Goal: Use online tool/utility: Utilize a website feature to perform a specific function

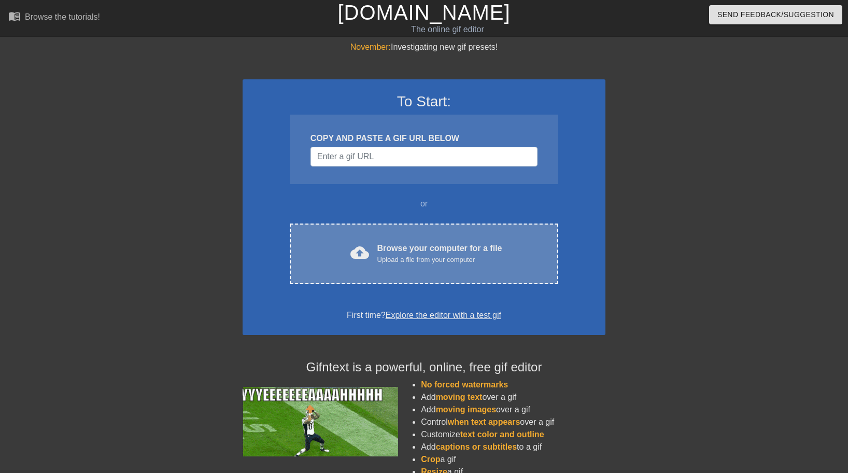
click at [476, 225] on div "cloud_upload Browse your computer for a file Upload a file from your computer C…" at bounding box center [424, 253] width 268 height 61
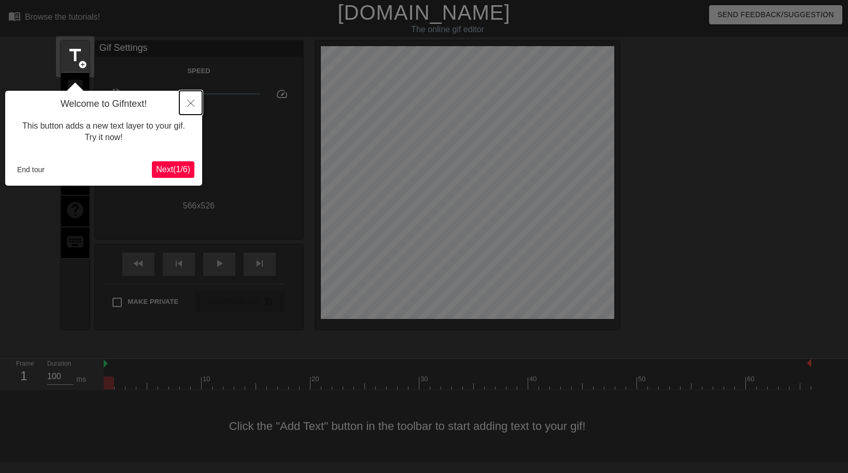
click at [193, 102] on icon "Close" at bounding box center [190, 102] width 7 height 7
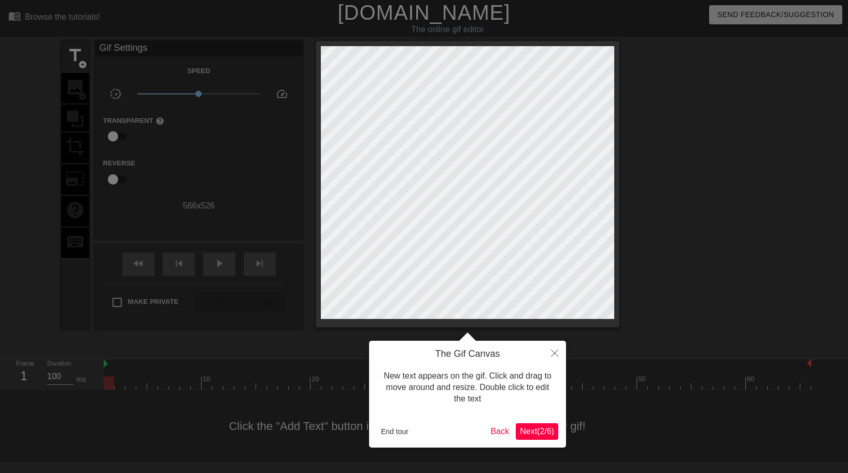
click at [540, 431] on span "Next ( 2 / 6 )" at bounding box center [537, 430] width 34 height 9
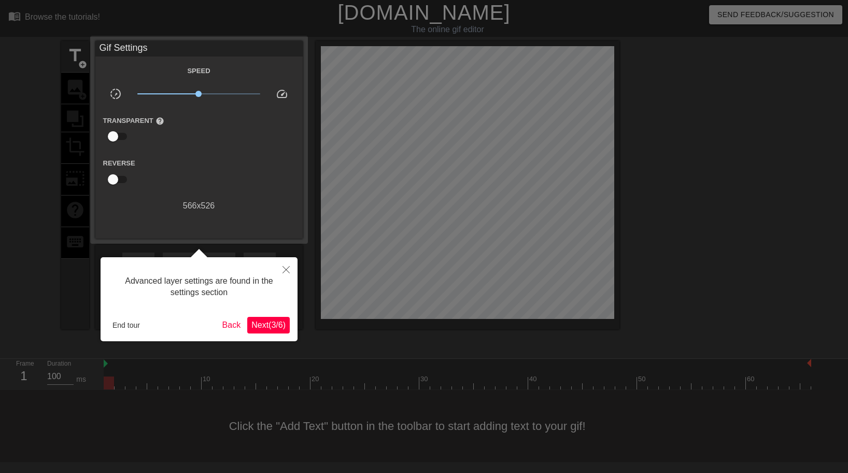
click at [278, 322] on span "Next ( 3 / 6 )" at bounding box center [268, 324] width 34 height 9
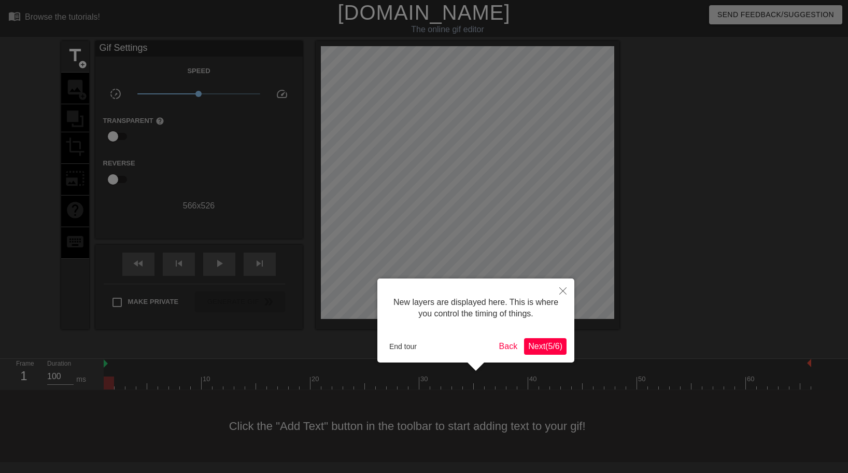
scroll to position [9, 0]
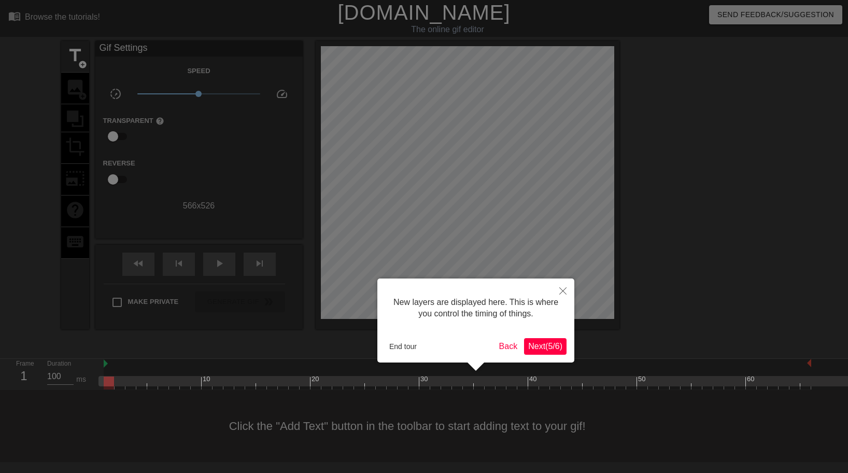
click at [549, 356] on div "New layers are displayed here. This is where you control the timing of things. …" at bounding box center [475, 320] width 197 height 84
click at [552, 341] on span "Next ( 5 / 6 )" at bounding box center [545, 345] width 34 height 9
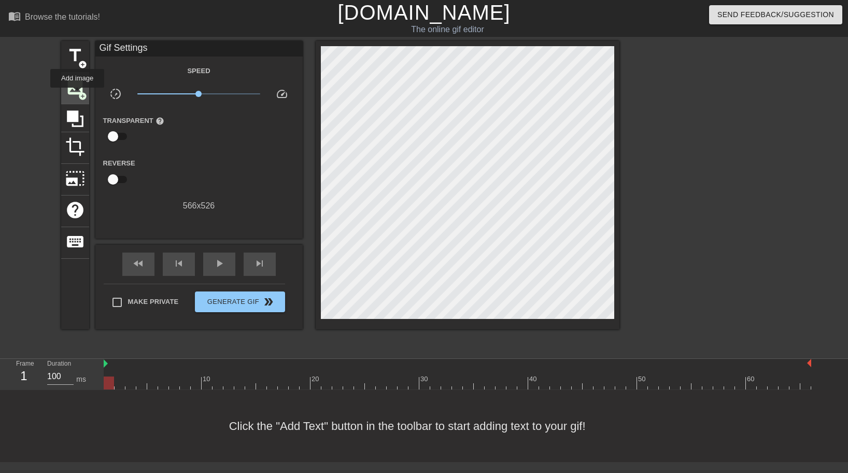
click at [78, 95] on span "add_circle" at bounding box center [82, 96] width 9 height 9
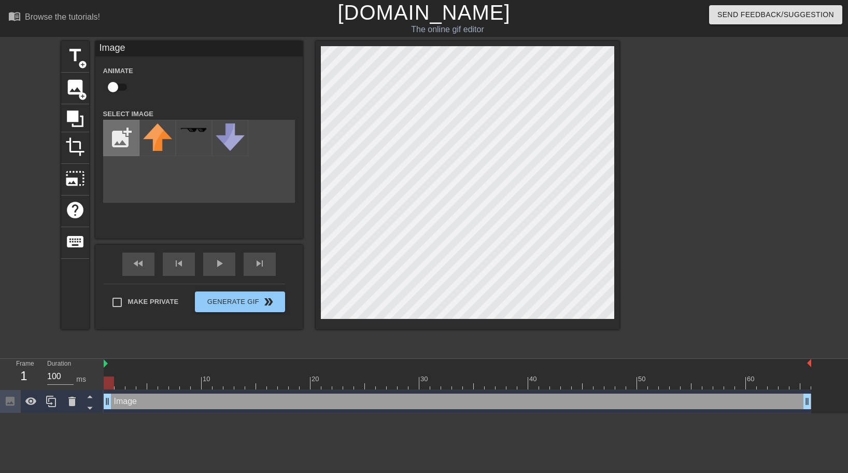
click at [122, 148] on input "file" at bounding box center [121, 137] width 35 height 35
type input "C:\fakepath\Movieon19.5.2025at12.552-ezgif.com-video-to-gif-converter.gif"
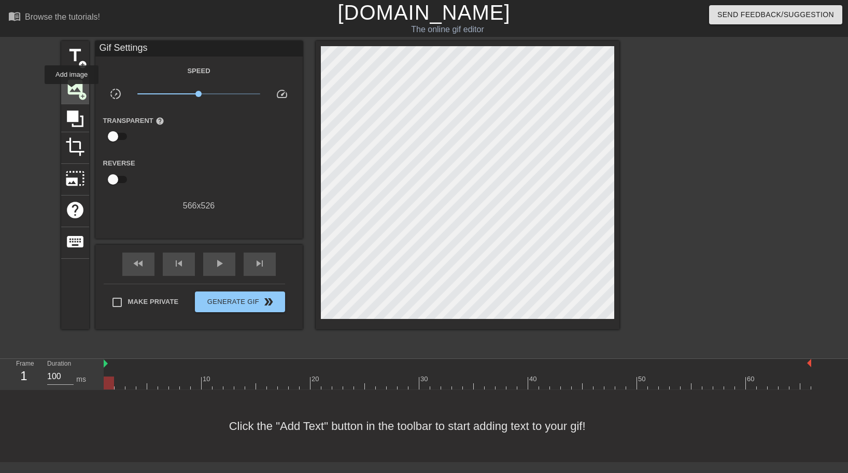
click at [72, 92] on span "image" at bounding box center [75, 87] width 20 height 20
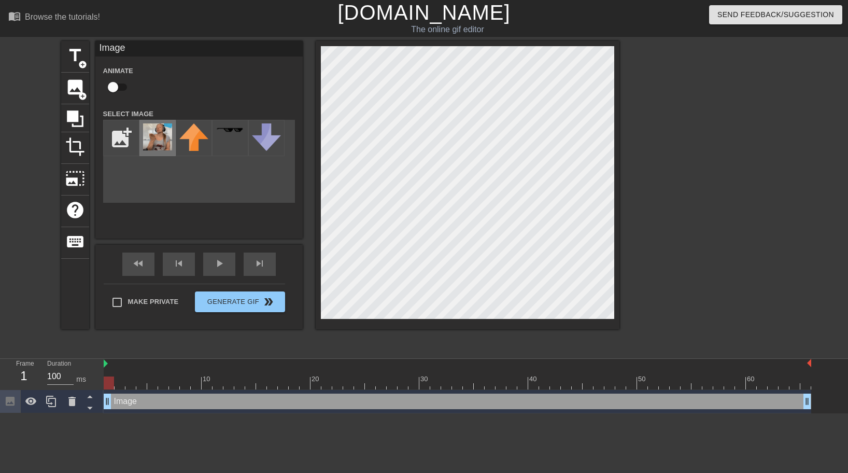
click at [152, 140] on img at bounding box center [157, 136] width 29 height 27
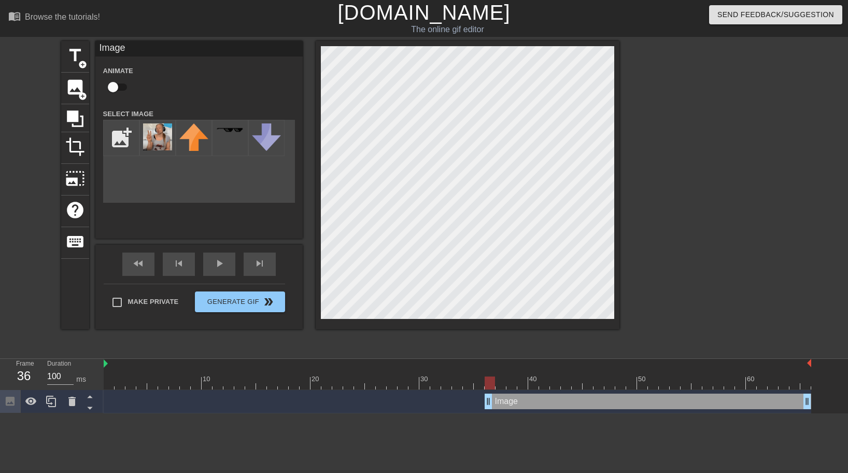
drag, startPoint x: 109, startPoint y: 405, endPoint x: 491, endPoint y: 397, distance: 382.4
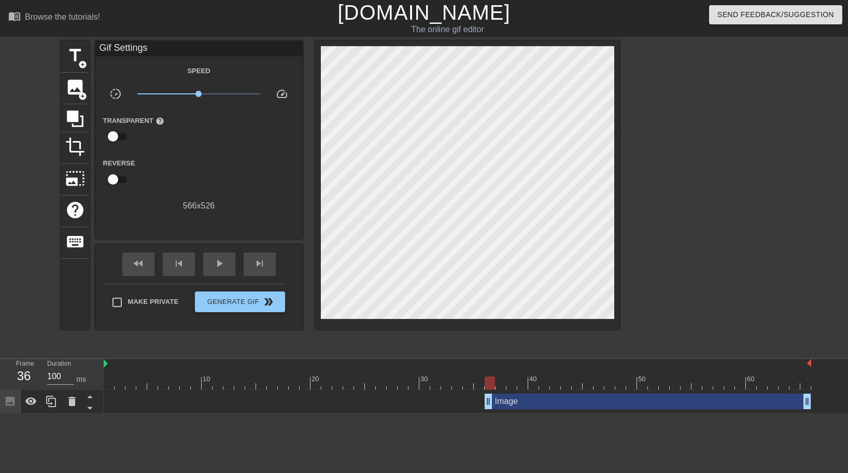
click at [181, 403] on div "Image drag_handle drag_handle" at bounding box center [457, 401] width 707 height 16
click at [226, 270] on div "play_arrow" at bounding box center [219, 263] width 32 height 23
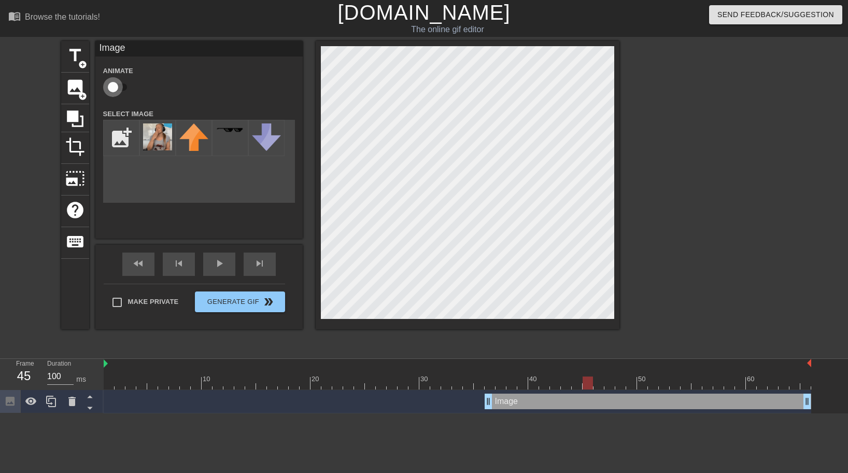
click at [116, 85] on input "checkbox" at bounding box center [112, 87] width 59 height 20
checkbox input "true"
drag, startPoint x: 751, startPoint y: 385, endPoint x: 489, endPoint y: 388, distance: 262.7
click at [489, 388] on div at bounding box center [489, 382] width 10 height 13
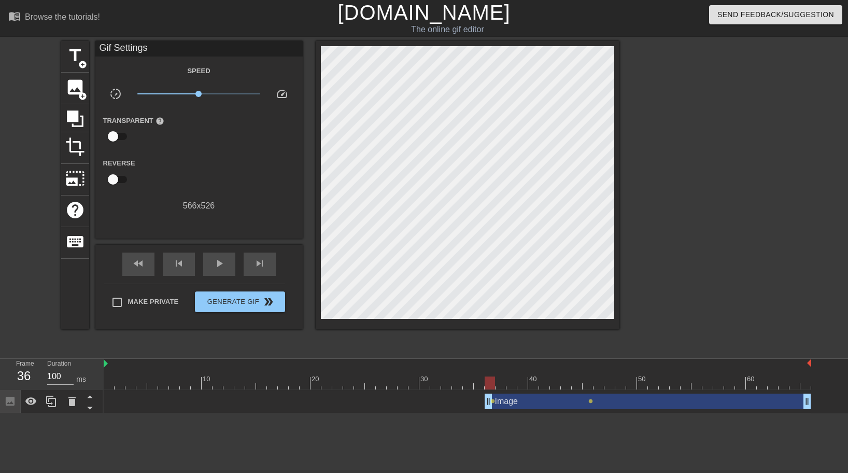
drag, startPoint x: 590, startPoint y: 400, endPoint x: 540, endPoint y: 405, distance: 49.4
click at [540, 405] on div "Image drag_handle drag_handle lens lens" at bounding box center [457, 401] width 707 height 16
click at [493, 381] on div at bounding box center [489, 382] width 10 height 13
click at [500, 384] on div at bounding box center [457, 382] width 707 height 13
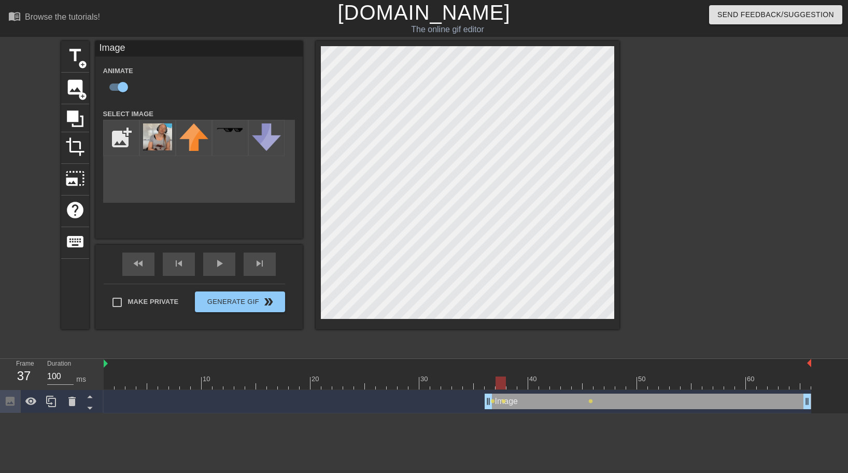
click at [512, 385] on div at bounding box center [457, 382] width 707 height 13
drag, startPoint x: 510, startPoint y: 382, endPoint x: 515, endPoint y: 381, distance: 5.2
click at [515, 381] on div at bounding box center [511, 382] width 10 height 13
click at [521, 385] on div at bounding box center [457, 382] width 707 height 13
click at [535, 383] on div at bounding box center [457, 382] width 707 height 13
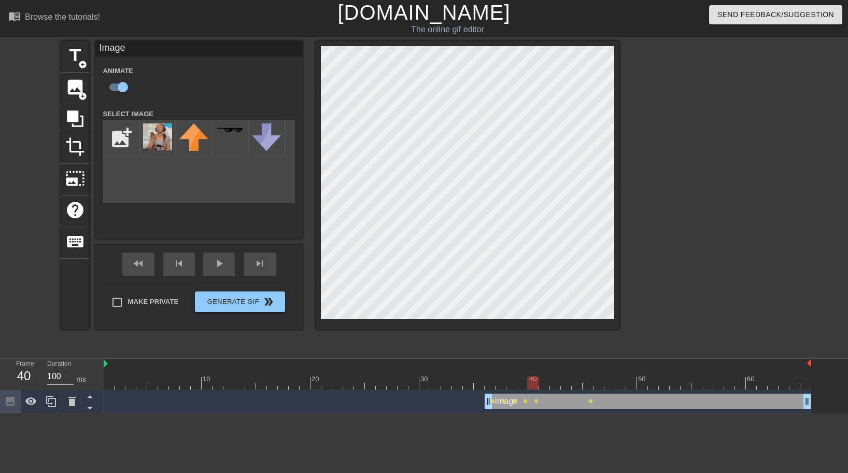
click at [546, 383] on div at bounding box center [457, 382] width 707 height 13
click at [557, 383] on div at bounding box center [457, 382] width 707 height 13
click at [570, 385] on div at bounding box center [457, 382] width 707 height 13
click at [579, 386] on div at bounding box center [457, 382] width 707 height 13
click at [536, 385] on div at bounding box center [457, 382] width 707 height 13
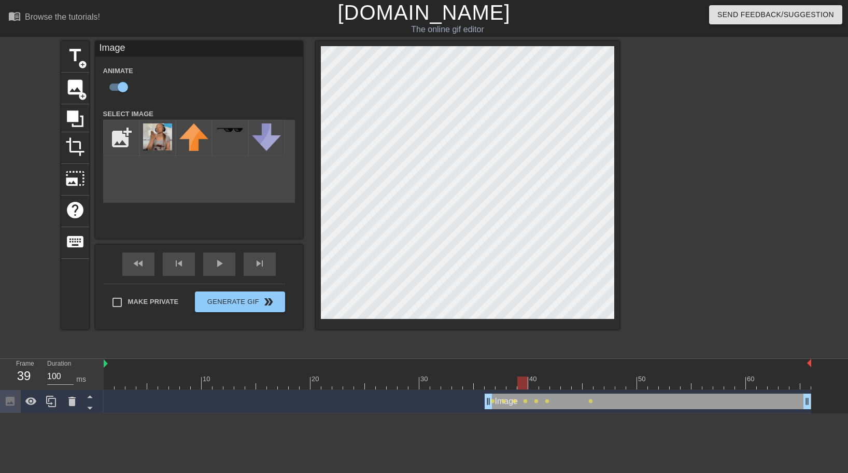
click at [520, 386] on div at bounding box center [457, 382] width 707 height 13
click at [534, 389] on div at bounding box center [457, 382] width 707 height 13
click at [545, 383] on div at bounding box center [457, 382] width 707 height 13
click at [552, 382] on div at bounding box center [457, 382] width 707 height 13
click at [565, 385] on div at bounding box center [457, 382] width 707 height 13
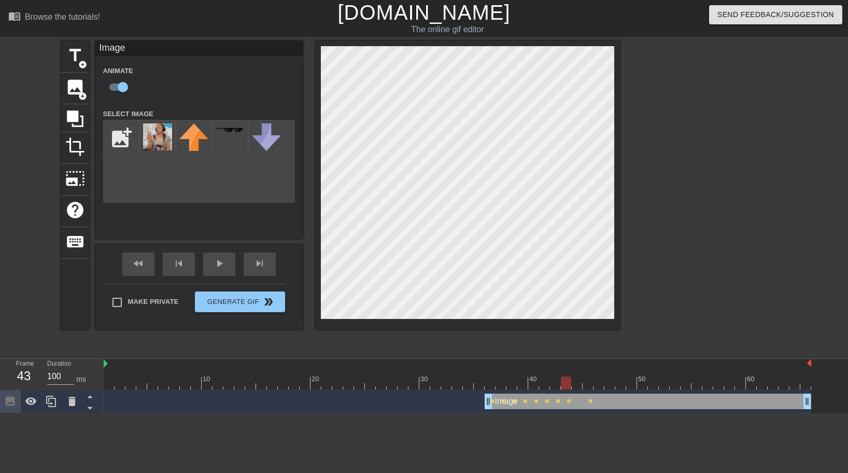
click at [578, 386] on div at bounding box center [457, 382] width 707 height 13
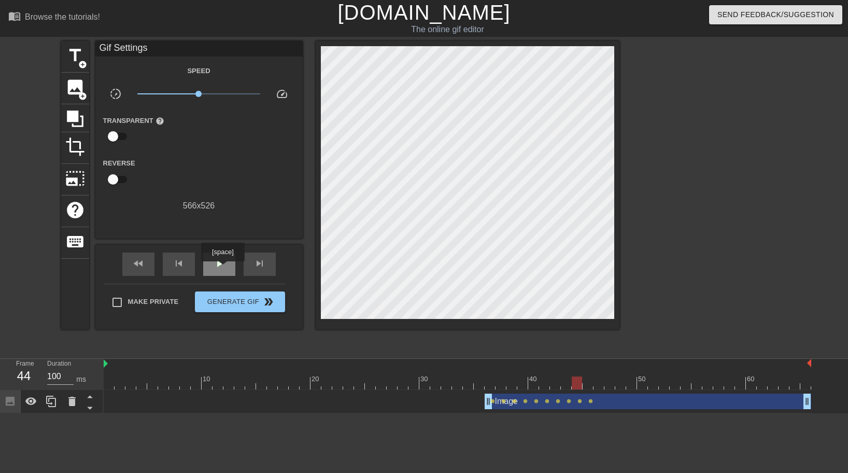
click at [224, 268] on span "play_arrow" at bounding box center [219, 263] width 12 height 12
drag, startPoint x: 214, startPoint y: 94, endPoint x: 198, endPoint y: 95, distance: 16.1
click at [198, 95] on span "x0.966" at bounding box center [198, 94] width 123 height 12
click at [75, 91] on span "image" at bounding box center [75, 87] width 20 height 20
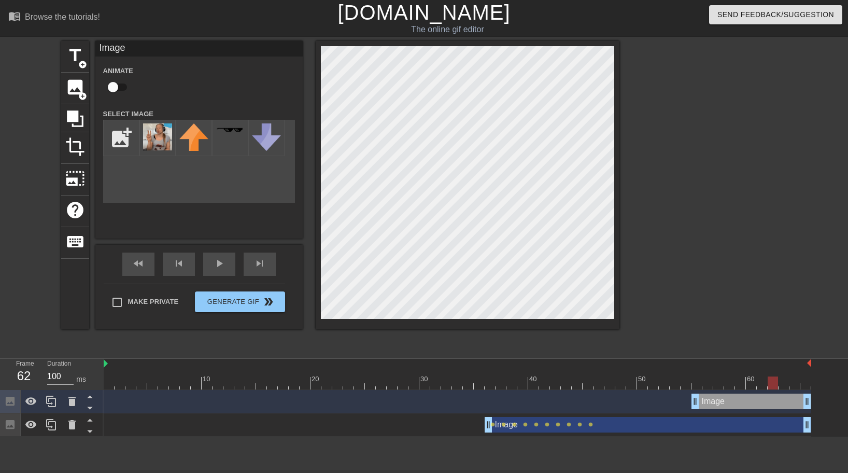
click at [555, 403] on div "Image drag_handle drag_handle" at bounding box center [457, 401] width 707 height 16
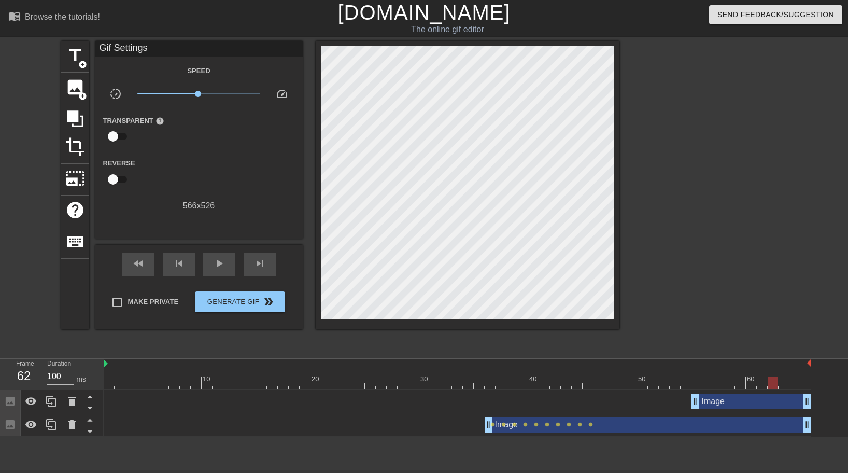
click at [725, 395] on div "Image drag_handle drag_handle" at bounding box center [751, 401] width 120 height 16
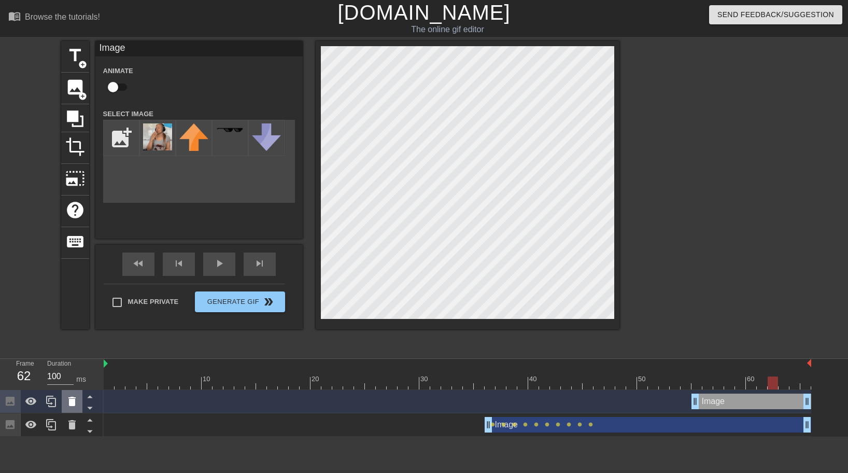
click at [68, 402] on icon at bounding box center [72, 401] width 12 height 12
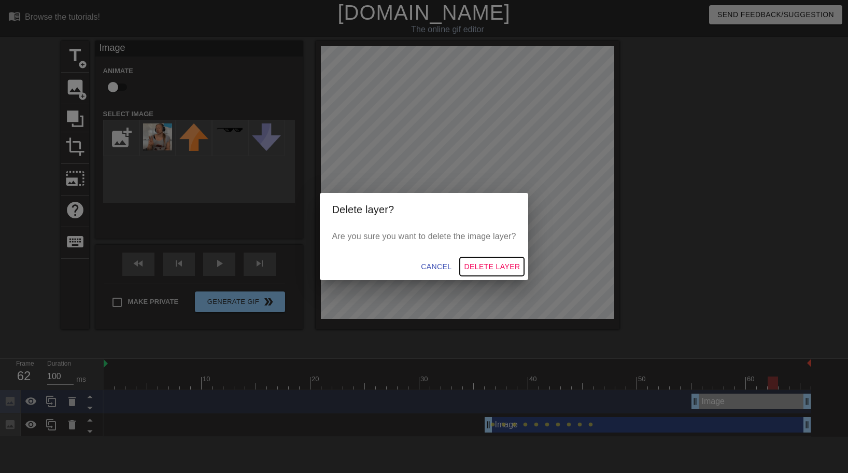
click at [483, 275] on button "Delete Layer" at bounding box center [492, 266] width 64 height 19
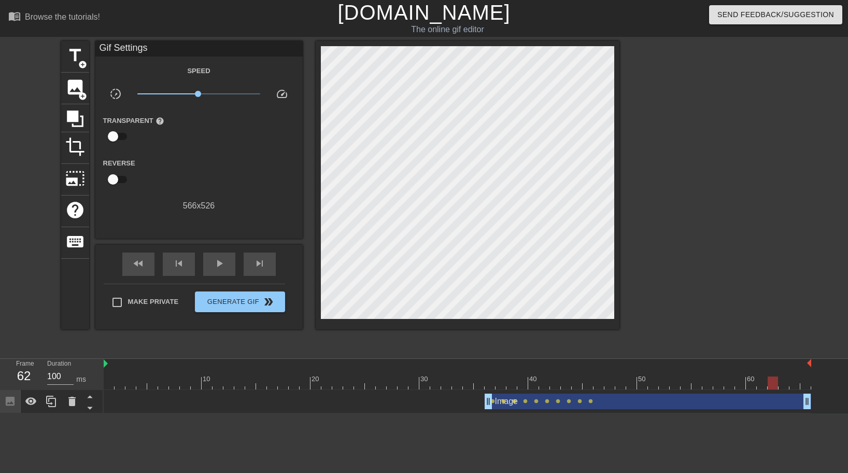
click at [598, 384] on div at bounding box center [457, 382] width 707 height 13
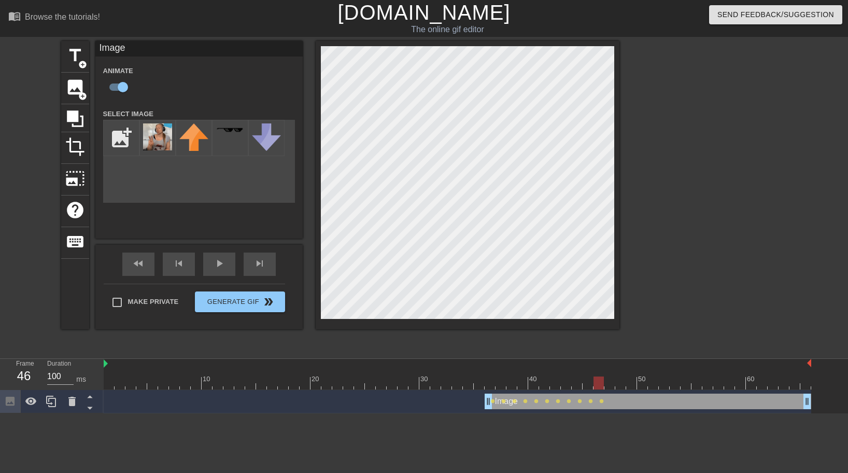
click at [610, 384] on div at bounding box center [457, 382] width 707 height 13
click at [621, 383] on div at bounding box center [457, 382] width 707 height 13
click at [631, 388] on div at bounding box center [457, 382] width 707 height 13
click at [644, 385] on div at bounding box center [457, 382] width 707 height 13
click at [653, 386] on div at bounding box center [457, 382] width 707 height 13
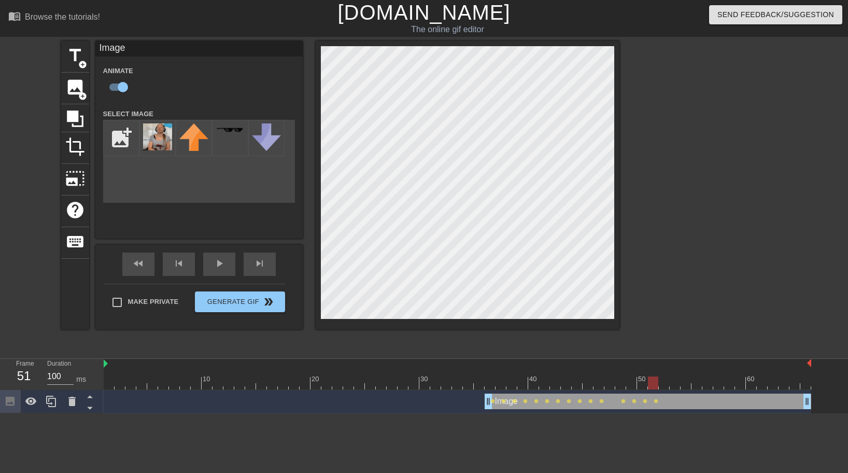
click at [667, 387] on div at bounding box center [457, 382] width 707 height 13
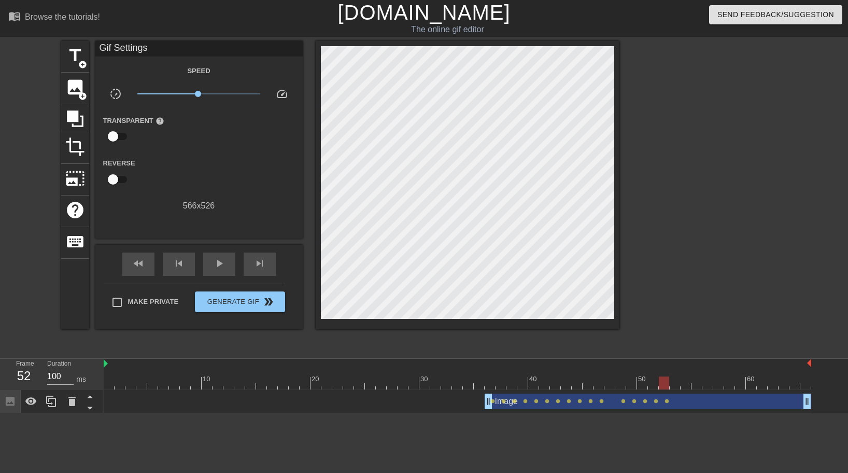
click at [677, 389] on div "10 20 30 40 50 60" at bounding box center [457, 374] width 707 height 31
click at [672, 386] on div at bounding box center [457, 382] width 707 height 13
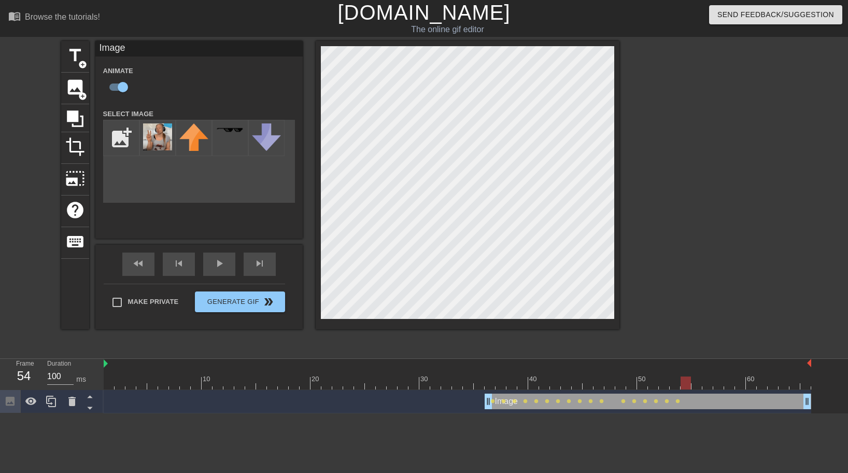
click at [689, 384] on div at bounding box center [457, 382] width 707 height 13
click at [697, 388] on div at bounding box center [457, 382] width 707 height 13
click at [708, 387] on div at bounding box center [457, 382] width 707 height 13
click at [720, 383] on div at bounding box center [457, 382] width 707 height 13
click at [731, 382] on div at bounding box center [457, 382] width 707 height 13
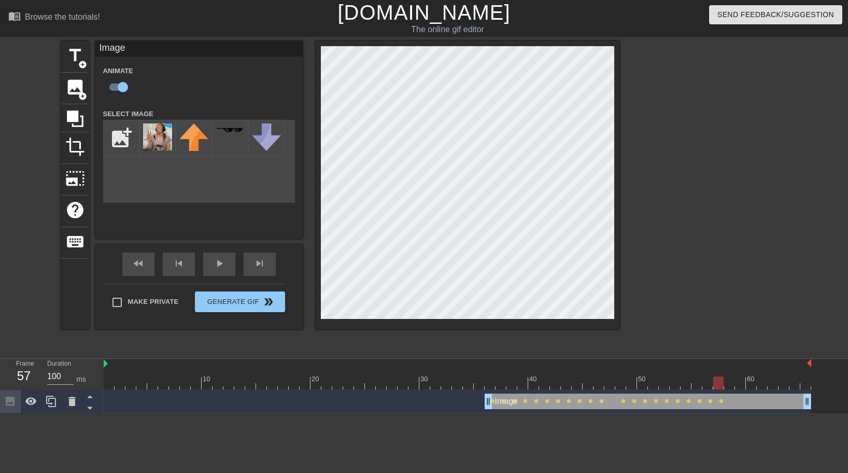
click at [718, 387] on div at bounding box center [457, 382] width 707 height 13
click at [707, 383] on div at bounding box center [457, 382] width 707 height 13
click at [491, 384] on div at bounding box center [457, 382] width 707 height 13
click at [227, 266] on div "play_arrow" at bounding box center [219, 263] width 32 height 23
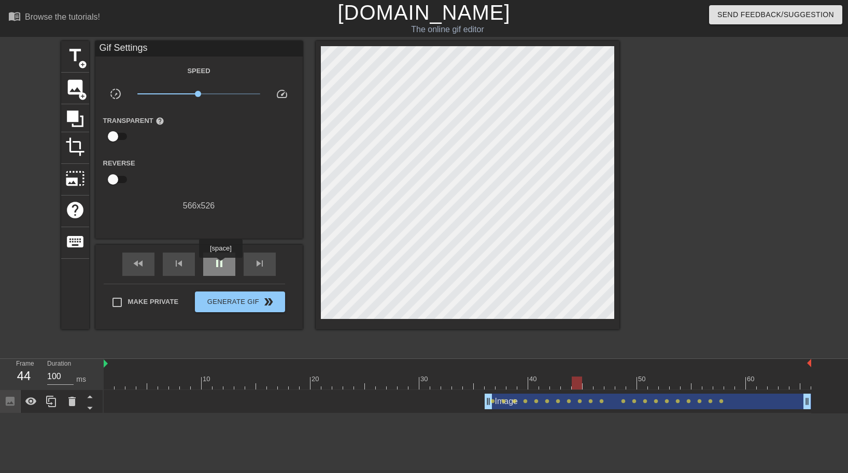
click at [222, 265] on span "pause" at bounding box center [219, 263] width 12 height 12
click at [74, 401] on icon at bounding box center [71, 400] width 7 height 9
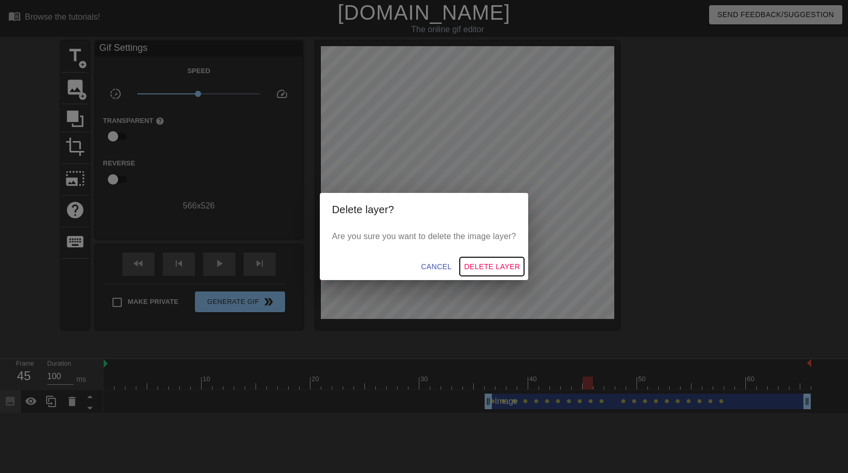
click at [490, 264] on span "Delete Layer" at bounding box center [492, 266] width 56 height 13
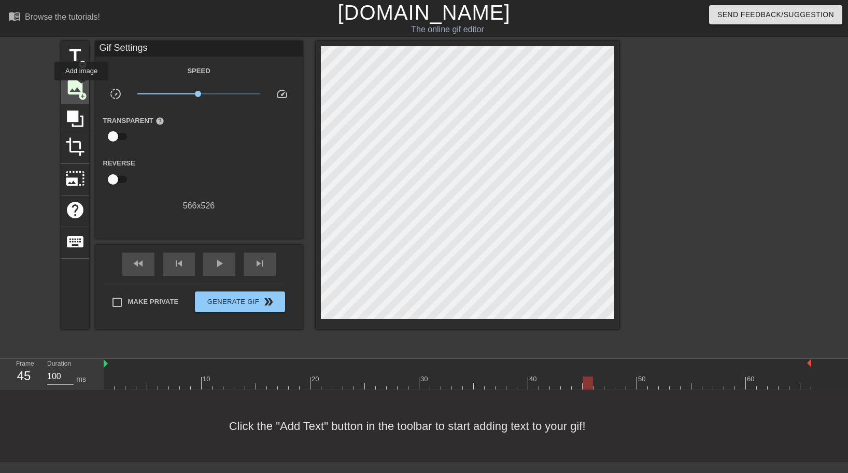
click at [78, 85] on span "image" at bounding box center [75, 87] width 20 height 20
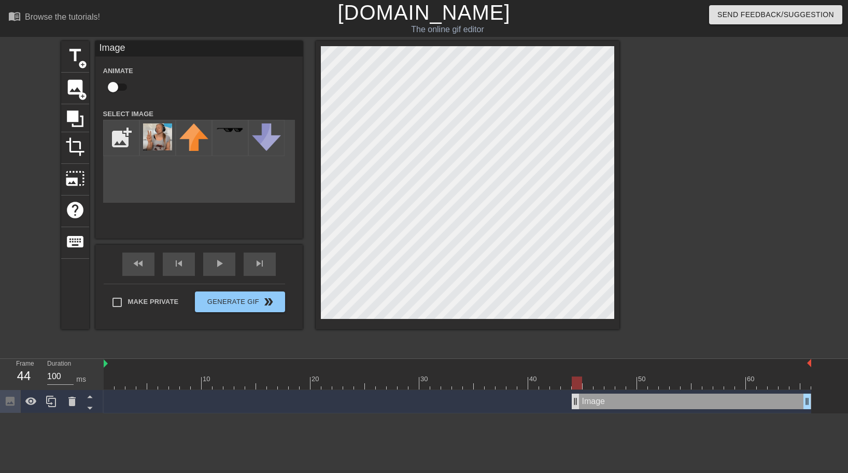
drag, startPoint x: 585, startPoint y: 403, endPoint x: 568, endPoint y: 402, distance: 16.7
click at [163, 143] on img at bounding box center [157, 136] width 29 height 27
click at [805, 386] on div at bounding box center [457, 382] width 707 height 13
click at [617, 317] on div at bounding box center [468, 185] width 304 height 288
click at [795, 387] on div at bounding box center [457, 382] width 707 height 13
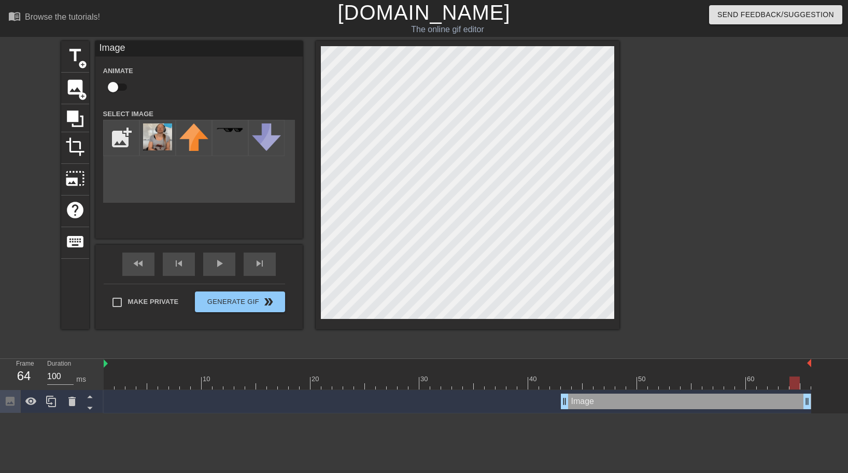
click at [782, 383] on div at bounding box center [457, 382] width 707 height 13
click at [772, 382] on div at bounding box center [457, 382] width 707 height 13
click at [758, 385] on div at bounding box center [457, 382] width 707 height 13
click at [751, 386] on div at bounding box center [457, 382] width 707 height 13
click at [763, 387] on div at bounding box center [457, 382] width 707 height 13
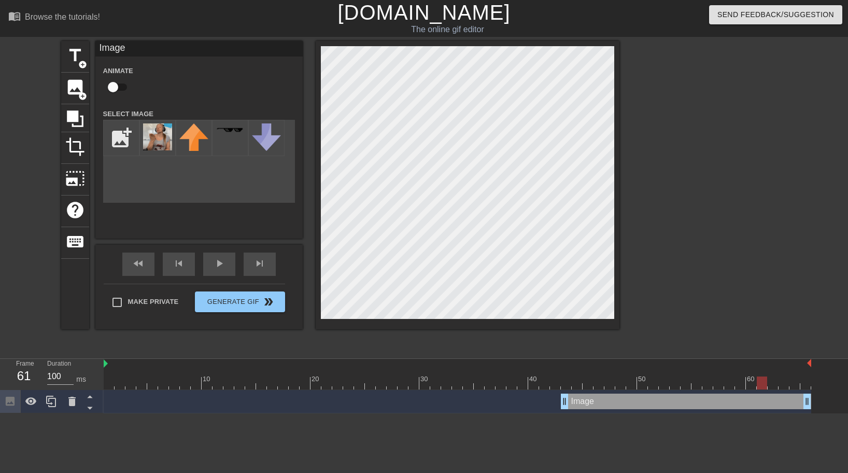
click at [775, 389] on div "10 20 30 40 50 60" at bounding box center [457, 374] width 707 height 31
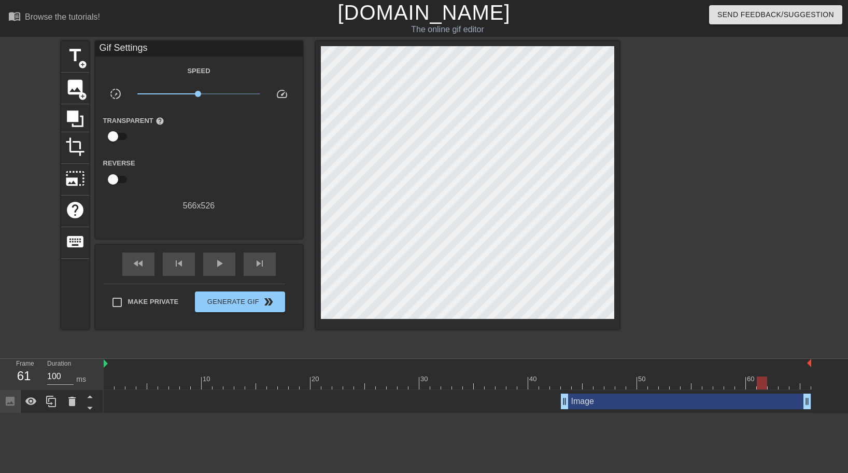
click at [772, 385] on div at bounding box center [457, 382] width 707 height 13
click at [783, 385] on div at bounding box center [457, 382] width 707 height 13
click at [793, 385] on div at bounding box center [457, 382] width 707 height 13
click at [807, 385] on div at bounding box center [457, 382] width 707 height 13
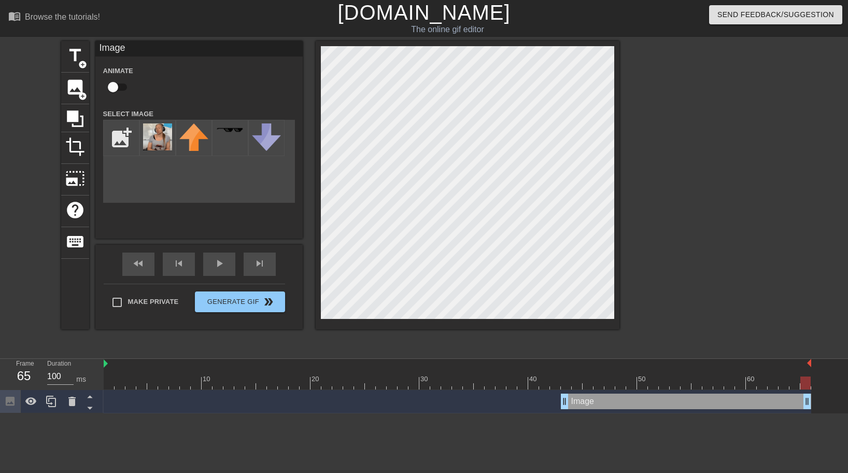
click at [611, 321] on div at bounding box center [468, 185] width 304 height 288
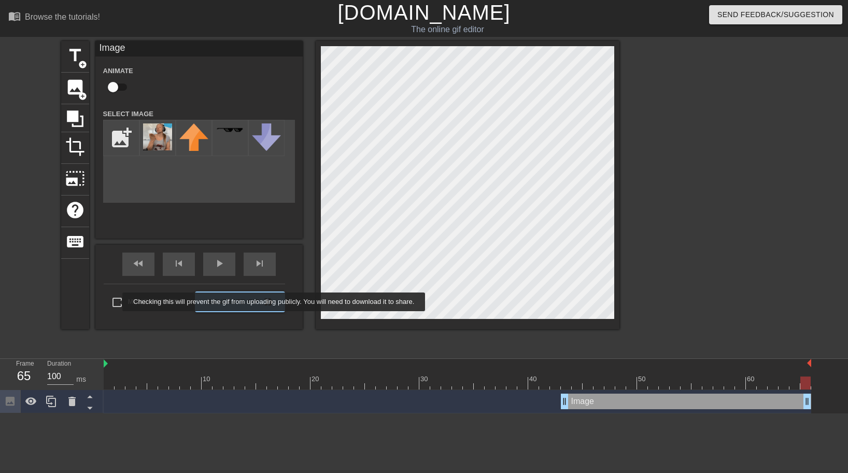
click at [116, 302] on input "Make Private" at bounding box center [117, 302] width 22 height 22
checkbox input "true"
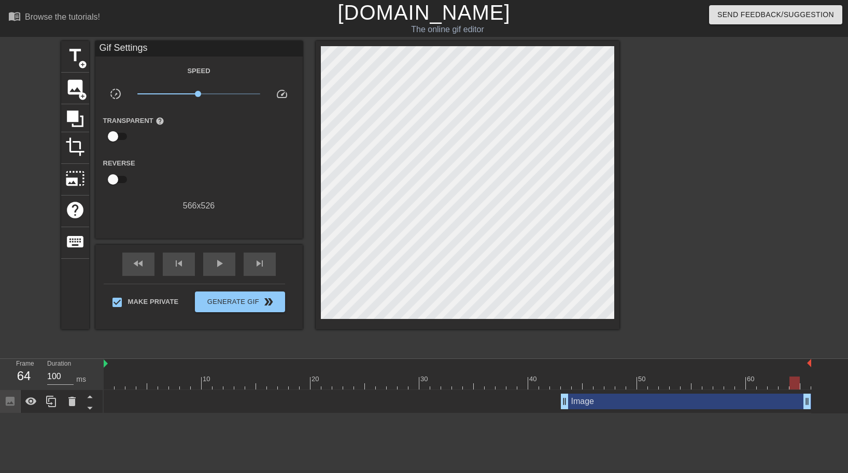
click at [792, 382] on div at bounding box center [457, 382] width 707 height 13
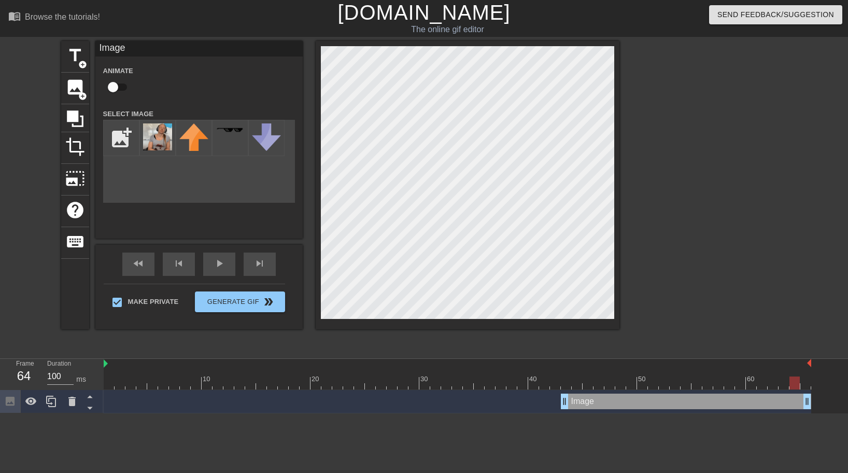
click at [782, 386] on div at bounding box center [457, 382] width 707 height 13
click at [804, 385] on div at bounding box center [457, 382] width 707 height 13
click at [318, 39] on div "menu_book Browse the tutorials! [DOMAIN_NAME] The online gif editor Send Feedba…" at bounding box center [424, 206] width 848 height 413
click at [614, 320] on div at bounding box center [468, 185] width 304 height 288
click at [241, 301] on span "Generate Gif double_arrow" at bounding box center [239, 301] width 81 height 12
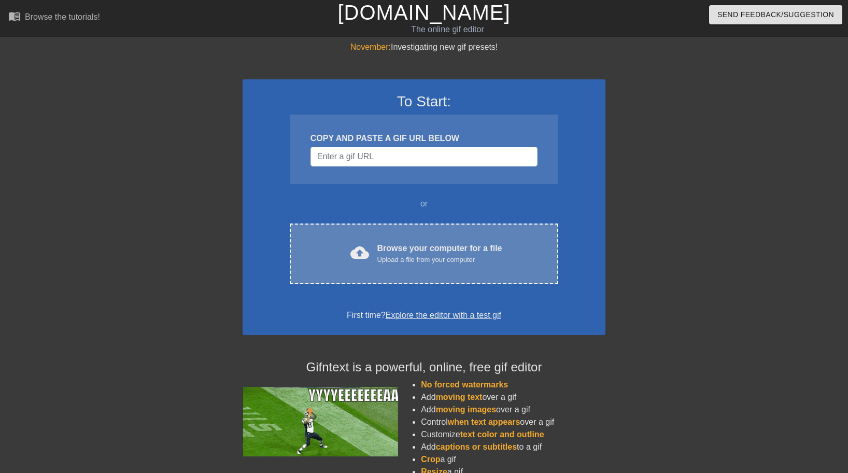
click at [379, 262] on div "Upload a file from your computer" at bounding box center [439, 259] width 125 height 10
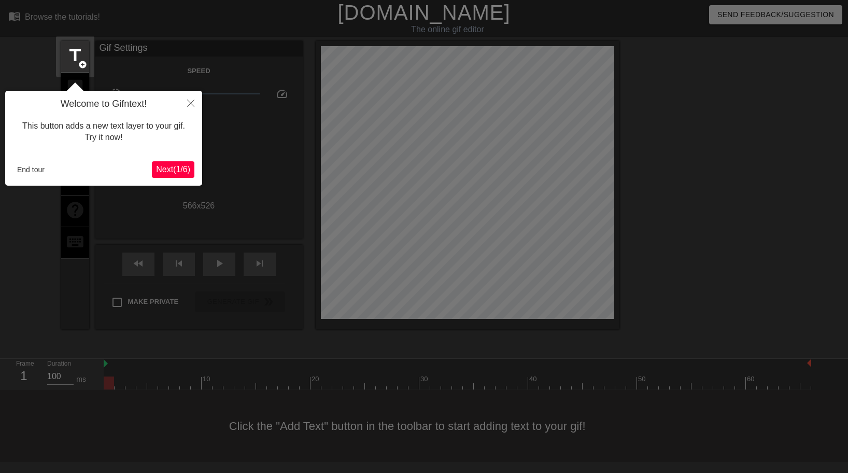
click at [171, 167] on span "Next ( 1 / 6 )" at bounding box center [173, 169] width 34 height 9
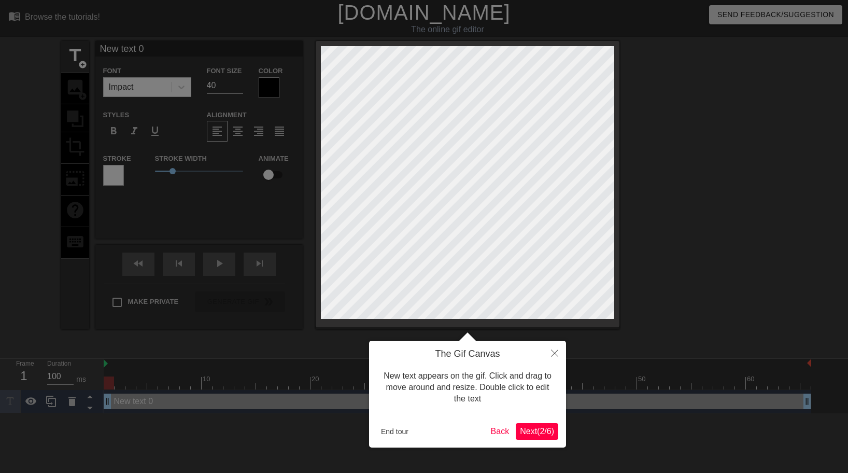
click at [543, 427] on span "Next ( 2 / 6 )" at bounding box center [537, 430] width 34 height 9
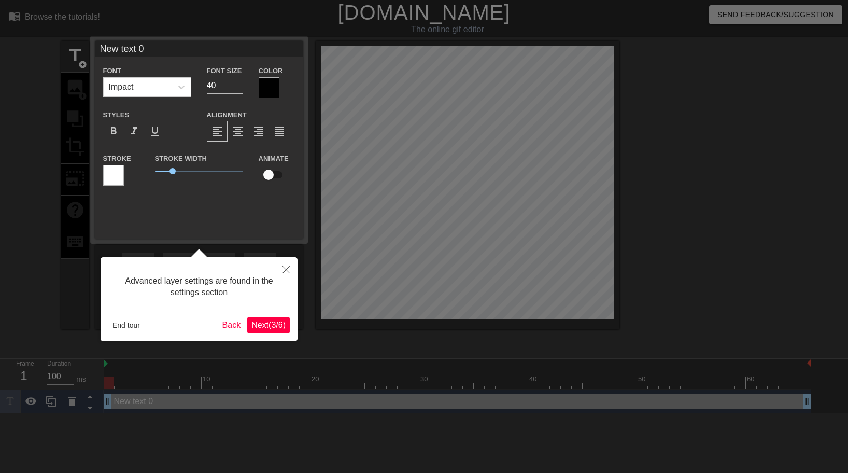
click at [277, 322] on span "Next ( 3 / 6 )" at bounding box center [268, 324] width 34 height 9
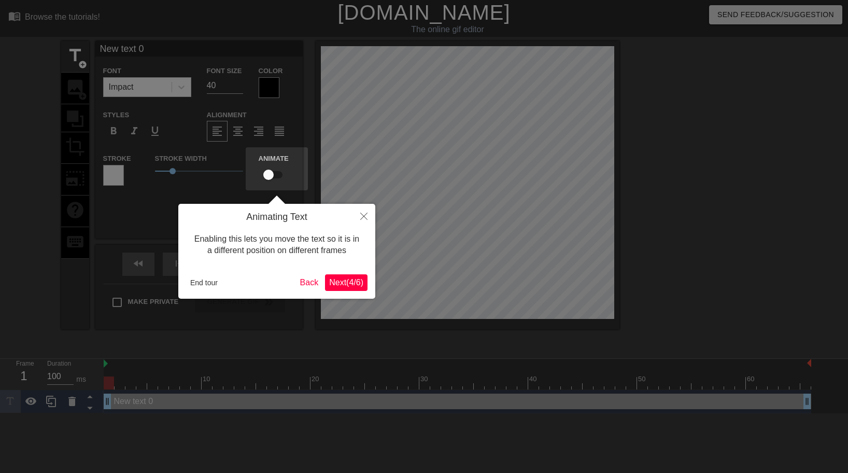
click at [344, 284] on span "Next ( 4 / 6 )" at bounding box center [346, 282] width 34 height 9
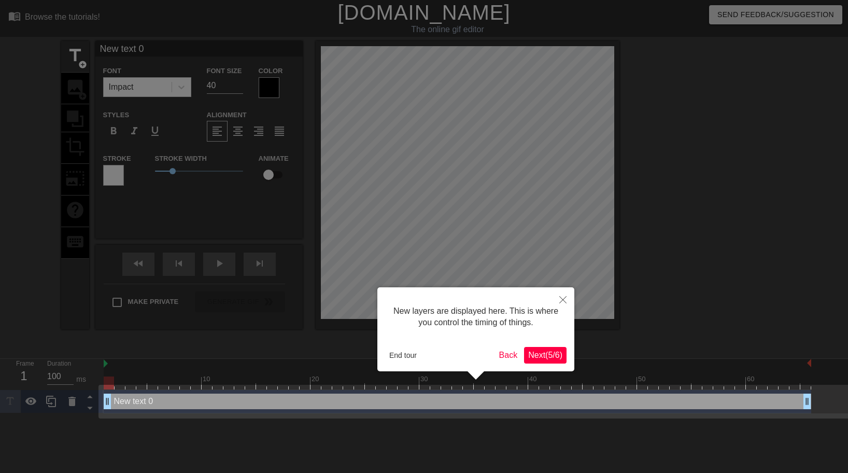
click at [553, 351] on span "Next ( 5 / 6 )" at bounding box center [545, 354] width 34 height 9
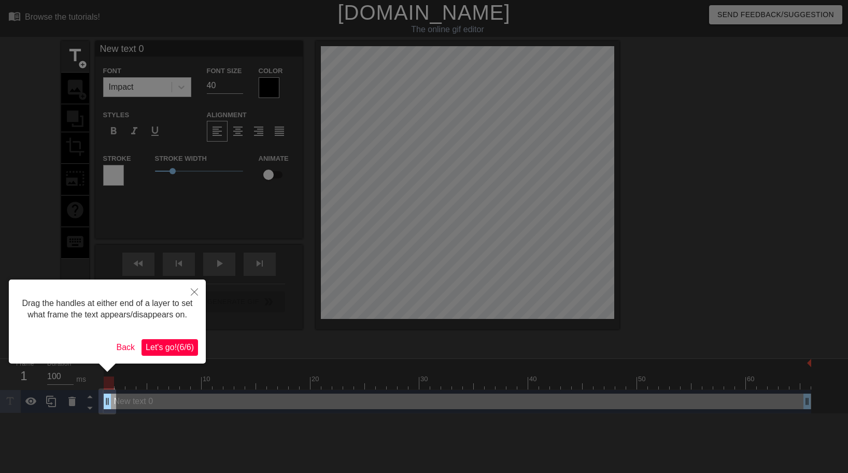
click at [169, 351] on span "Let's go! ( 6 / 6 )" at bounding box center [170, 346] width 48 height 9
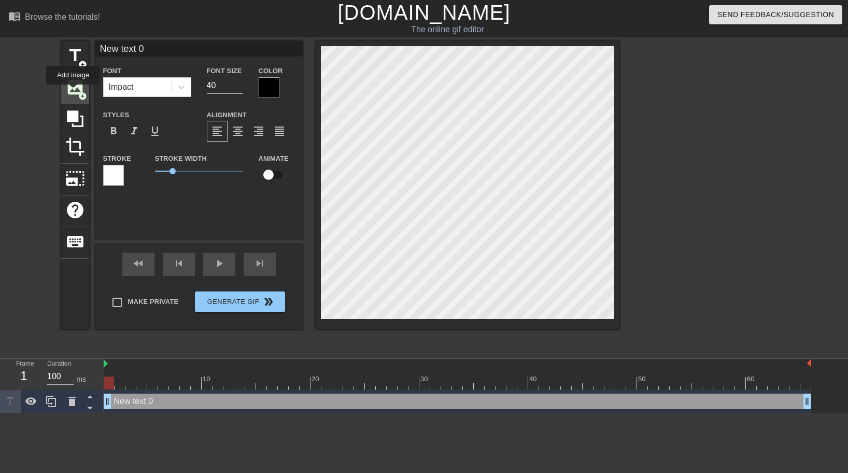
click at [74, 92] on span "image" at bounding box center [75, 87] width 20 height 20
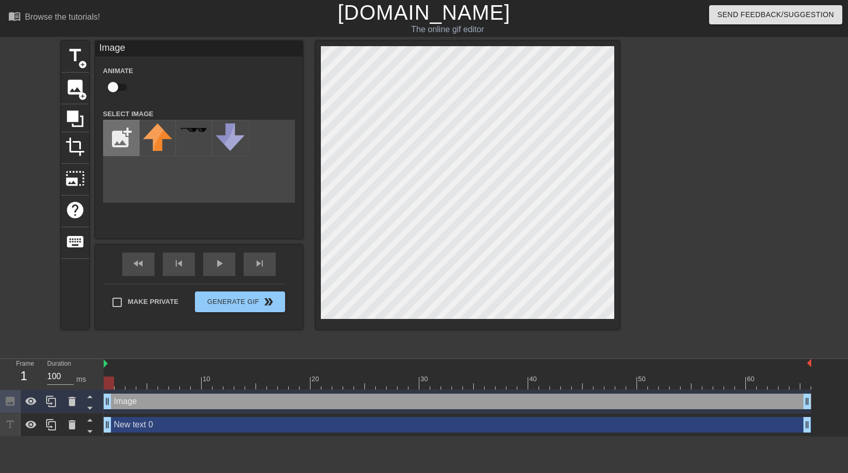
click at [127, 144] on input "file" at bounding box center [121, 137] width 35 height 35
type input "C:\fakepath\Movieon19.5.2025at12.552-ezgif.com-video-to-gif-converter.gif"
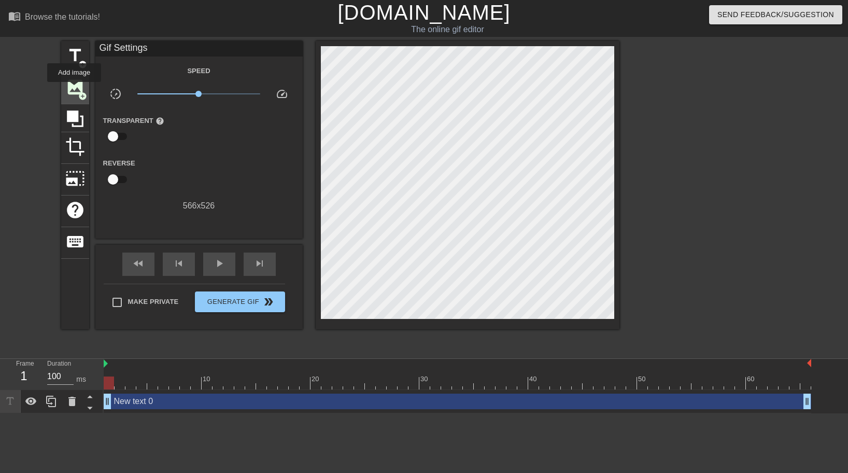
click at [76, 89] on span "image" at bounding box center [75, 87] width 20 height 20
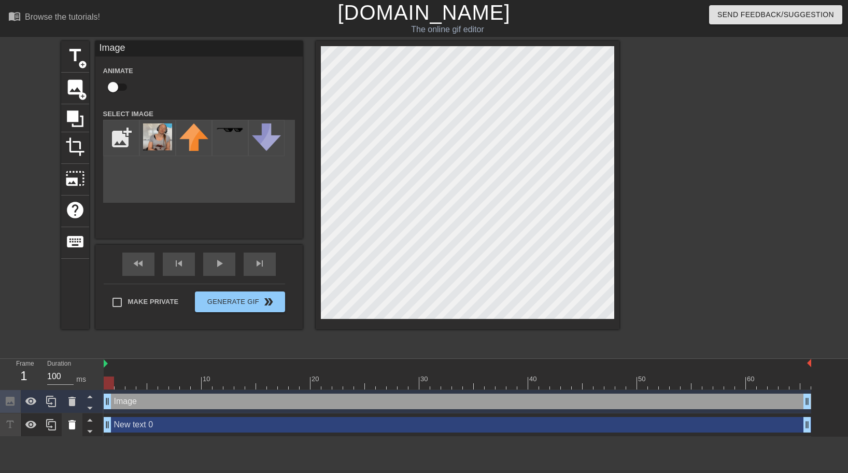
click at [73, 428] on icon at bounding box center [71, 424] width 7 height 9
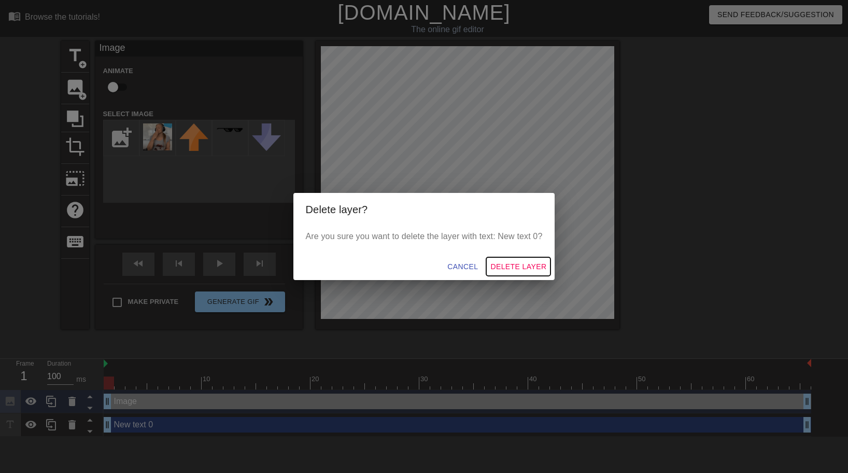
click at [521, 265] on span "Delete Layer" at bounding box center [518, 266] width 56 height 13
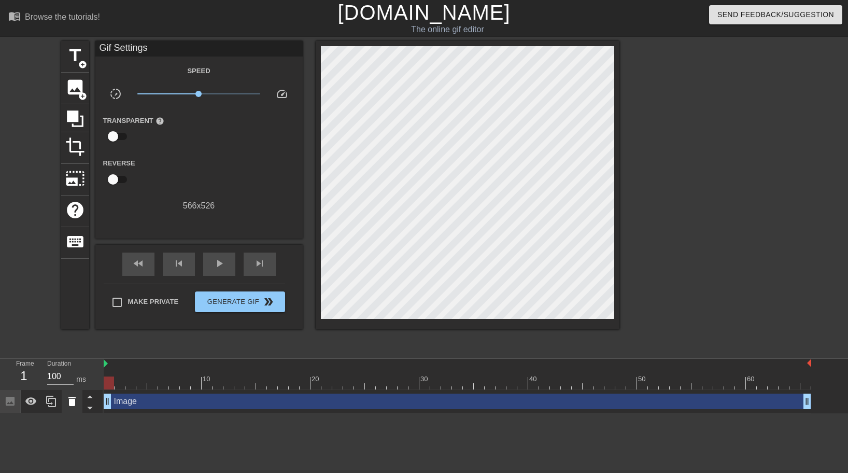
click at [73, 403] on icon at bounding box center [71, 400] width 7 height 9
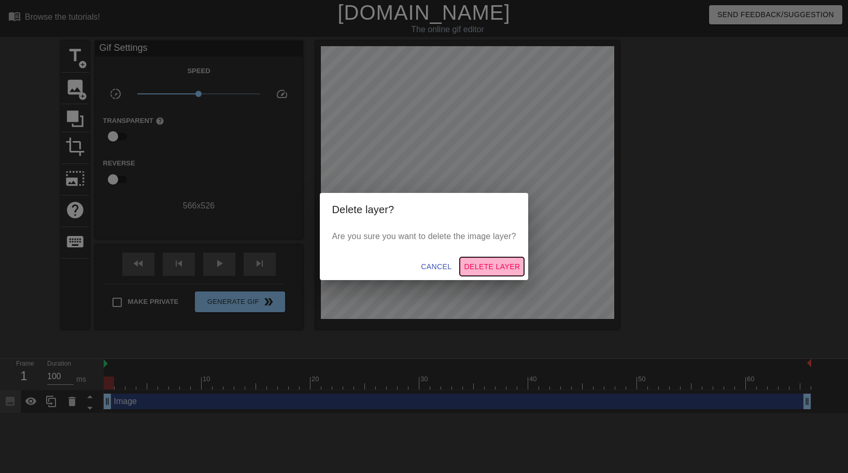
click at [488, 268] on span "Delete Layer" at bounding box center [492, 266] width 56 height 13
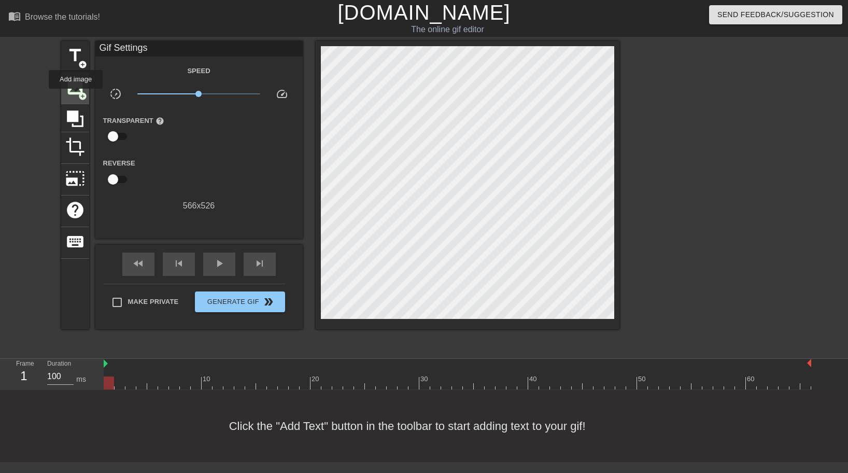
click at [76, 96] on span "image" at bounding box center [75, 87] width 20 height 20
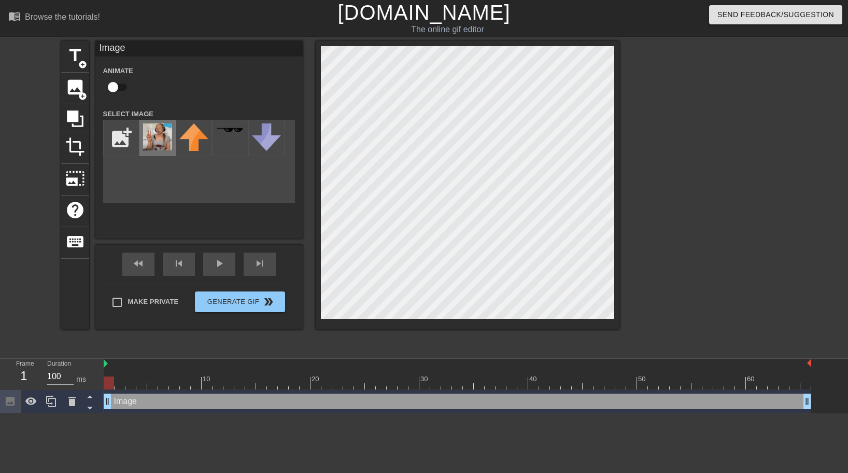
click at [159, 142] on img at bounding box center [157, 136] width 29 height 27
click at [105, 389] on div at bounding box center [109, 382] width 10 height 13
drag, startPoint x: 107, startPoint y: 399, endPoint x: 104, endPoint y: 417, distance: 17.9
click at [104, 413] on html "menu_book Browse the tutorials! Gifntext.com The online gif editor Send Feedbac…" at bounding box center [424, 206] width 848 height 413
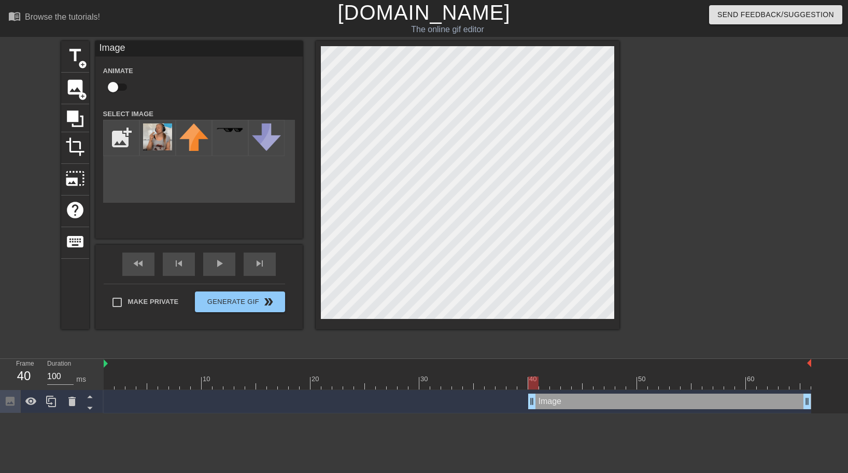
drag, startPoint x: 108, startPoint y: 402, endPoint x: 534, endPoint y: 391, distance: 425.5
click at [534, 391] on div "Image drag_handle drag_handle" at bounding box center [457, 401] width 707 height 23
click at [546, 384] on div at bounding box center [457, 382] width 707 height 13
click at [555, 386] on div at bounding box center [457, 382] width 707 height 13
click at [534, 388] on div at bounding box center [457, 382] width 707 height 13
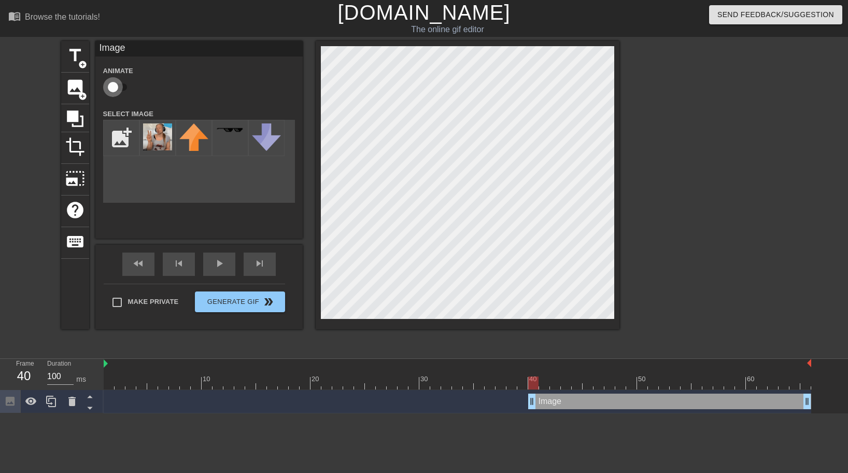
click at [122, 85] on input "checkbox" at bounding box center [112, 87] width 59 height 20
checkbox input "true"
click at [546, 382] on div at bounding box center [457, 382] width 707 height 13
click at [555, 384] on div at bounding box center [457, 382] width 707 height 13
click at [564, 385] on div at bounding box center [457, 382] width 707 height 13
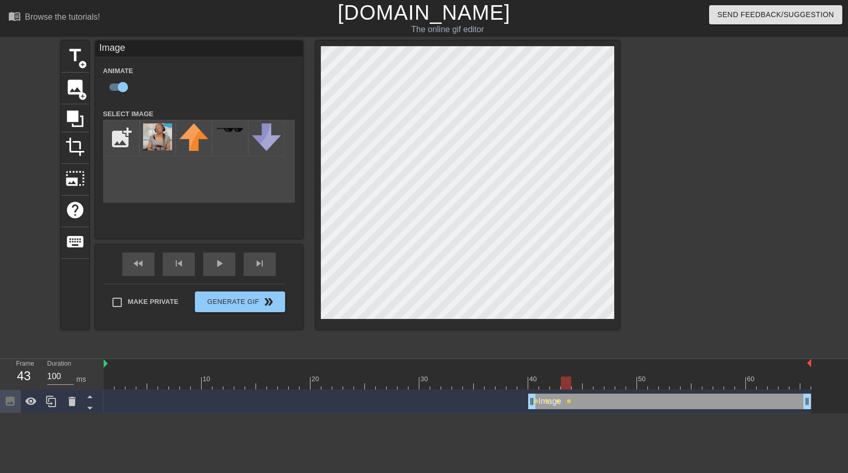
click at [576, 383] on div at bounding box center [457, 382] width 707 height 13
click at [591, 384] on div at bounding box center [457, 382] width 707 height 13
click at [601, 384] on div at bounding box center [457, 382] width 707 height 13
click at [611, 381] on div at bounding box center [457, 382] width 707 height 13
click at [622, 389] on div "10 20 30 40 50 60" at bounding box center [457, 374] width 707 height 31
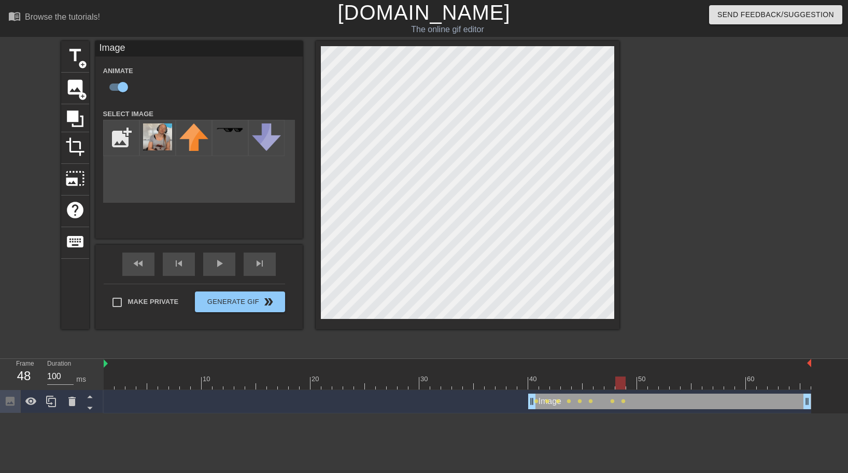
click at [628, 387] on div at bounding box center [457, 382] width 707 height 13
click at [642, 384] on div at bounding box center [457, 382] width 707 height 13
click at [658, 387] on div at bounding box center [457, 382] width 707 height 13
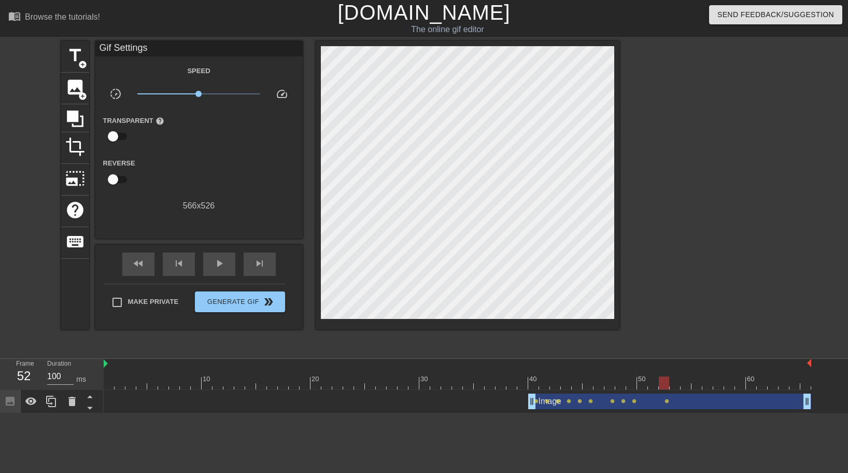
click at [676, 391] on div "Image drag_handle drag_handle lens lens lens lens lens lens lens lens lens lens" at bounding box center [457, 401] width 707 height 23
click at [674, 385] on div at bounding box center [457, 382] width 707 height 13
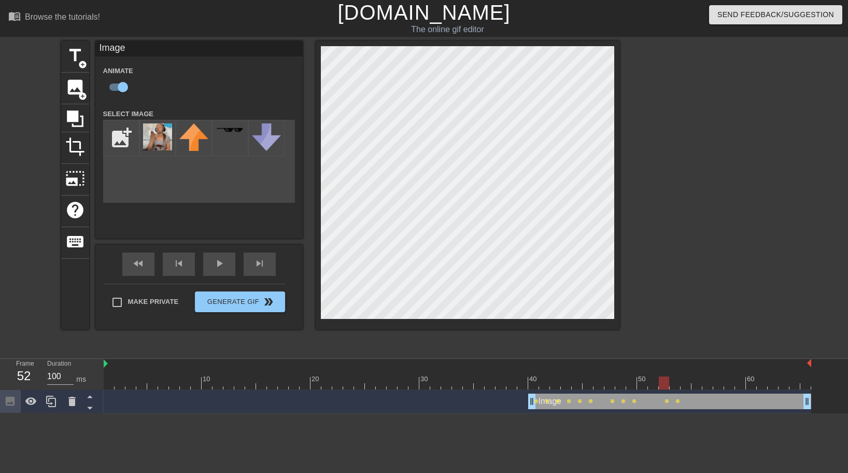
click at [663, 385] on div at bounding box center [457, 382] width 707 height 13
click at [676, 387] on div at bounding box center [457, 382] width 707 height 13
click at [663, 385] on div at bounding box center [457, 382] width 707 height 13
click at [677, 385] on div at bounding box center [457, 382] width 707 height 13
click at [664, 383] on div at bounding box center [457, 382] width 707 height 13
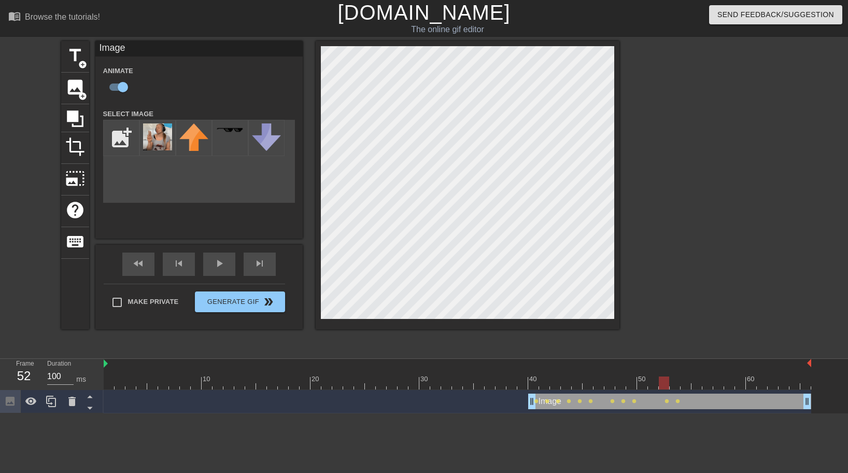
click at [654, 386] on div at bounding box center [457, 382] width 707 height 13
click at [665, 386] on div at bounding box center [457, 382] width 707 height 13
click at [676, 387] on div at bounding box center [457, 382] width 707 height 13
click at [688, 385] on div at bounding box center [457, 382] width 707 height 13
click at [698, 385] on div at bounding box center [457, 382] width 707 height 13
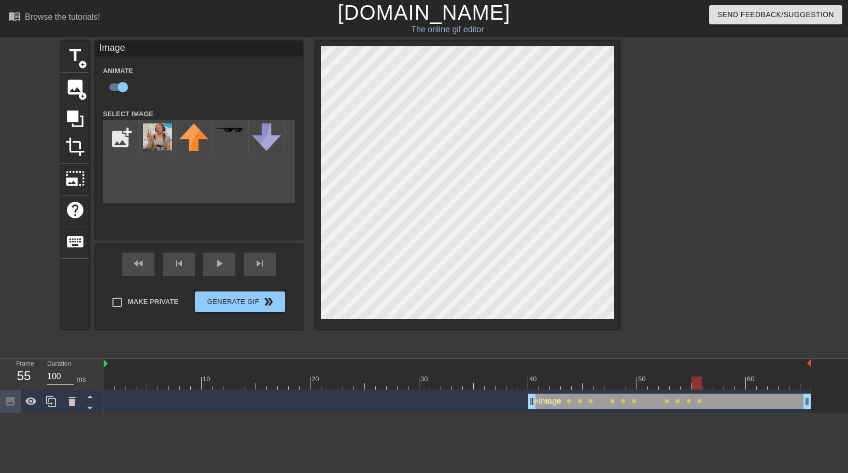
click at [708, 386] on div at bounding box center [457, 382] width 707 height 13
click at [719, 384] on div at bounding box center [457, 382] width 707 height 13
click at [729, 382] on div at bounding box center [457, 382] width 707 height 13
click at [738, 383] on div at bounding box center [457, 382] width 707 height 13
click at [752, 388] on div at bounding box center [457, 382] width 707 height 13
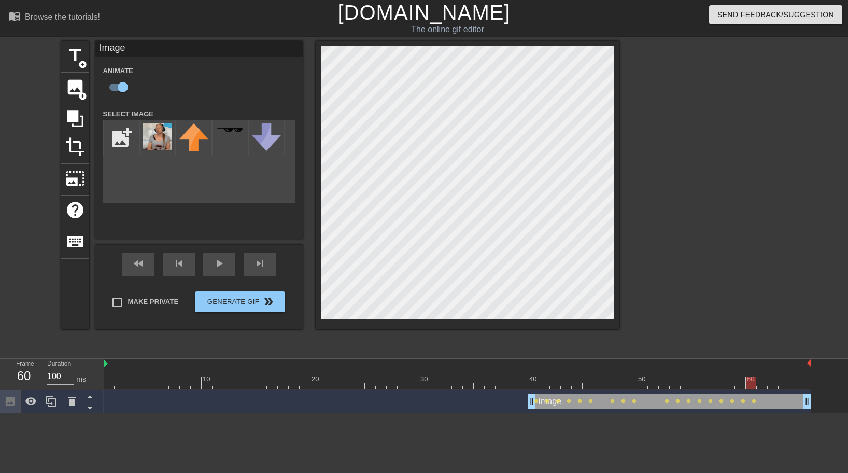
click at [764, 386] on div at bounding box center [457, 382] width 707 height 13
click at [774, 385] on div at bounding box center [457, 382] width 707 height 13
click at [615, 318] on div at bounding box center [468, 185] width 304 height 288
click at [785, 385] on div at bounding box center [457, 382] width 707 height 13
click at [794, 384] on div at bounding box center [457, 382] width 707 height 13
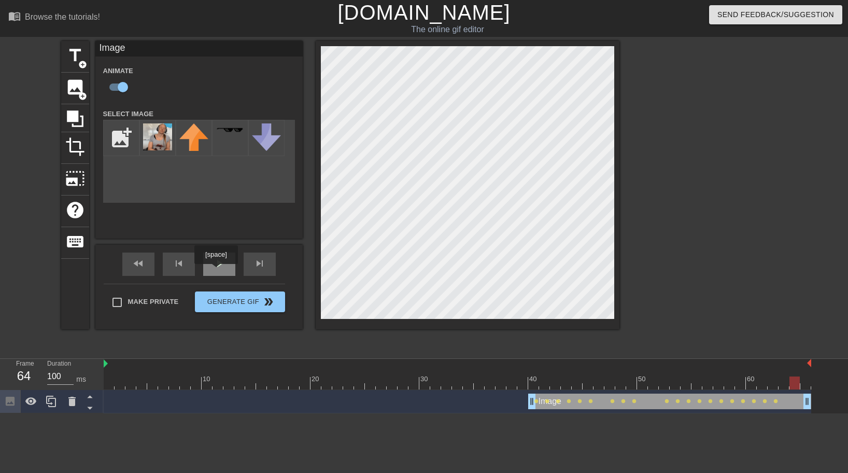
click at [222, 265] on span "play_arrow" at bounding box center [219, 263] width 12 height 12
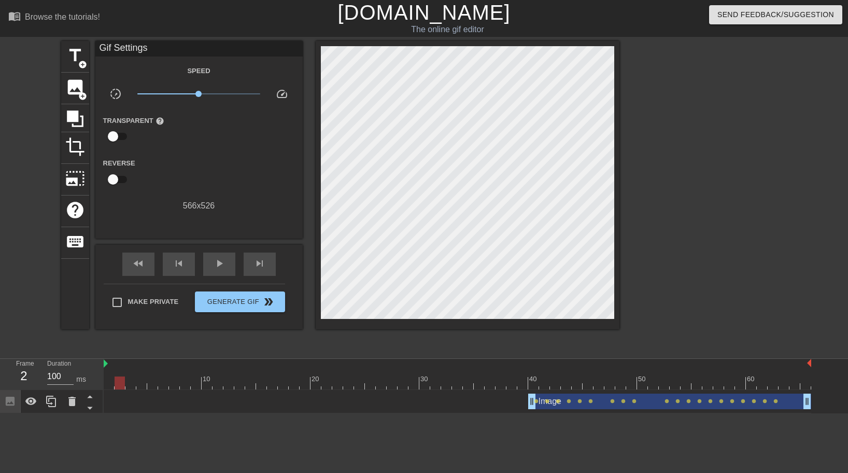
click at [536, 385] on div at bounding box center [457, 382] width 707 height 13
click at [546, 383] on div at bounding box center [457, 382] width 707 height 13
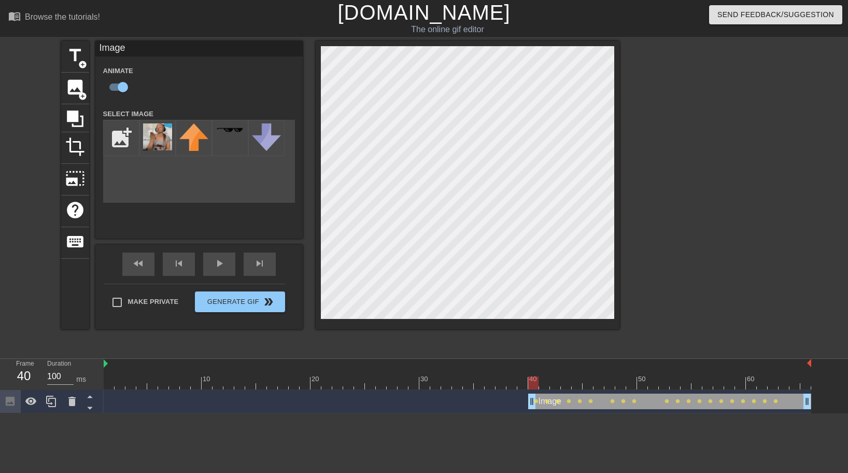
click at [534, 386] on div at bounding box center [457, 382] width 707 height 13
click at [544, 384] on div at bounding box center [457, 382] width 707 height 13
click at [555, 382] on div at bounding box center [457, 382] width 707 height 13
click at [66, 404] on icon at bounding box center [72, 401] width 12 height 12
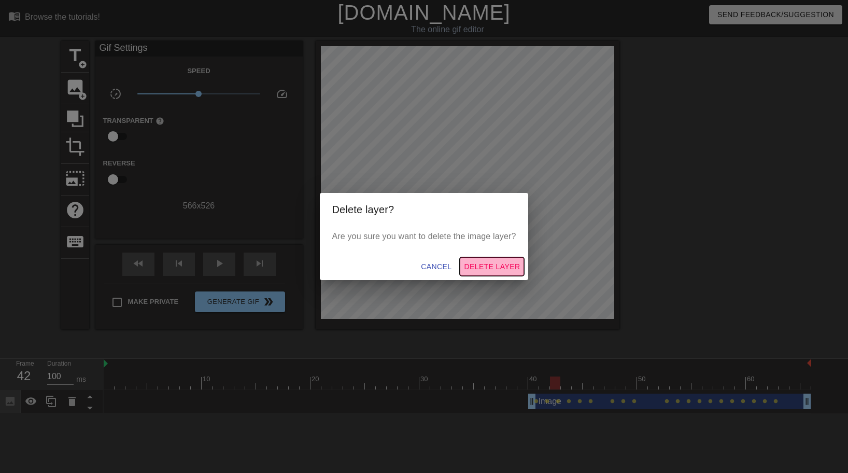
click at [493, 267] on span "Delete Layer" at bounding box center [492, 266] width 56 height 13
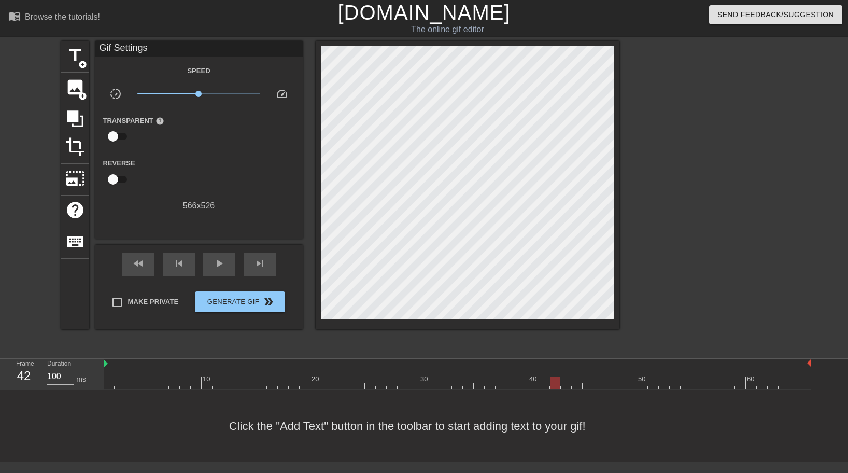
click at [532, 384] on div at bounding box center [457, 382] width 707 height 13
click at [71, 94] on span "image" at bounding box center [75, 87] width 20 height 20
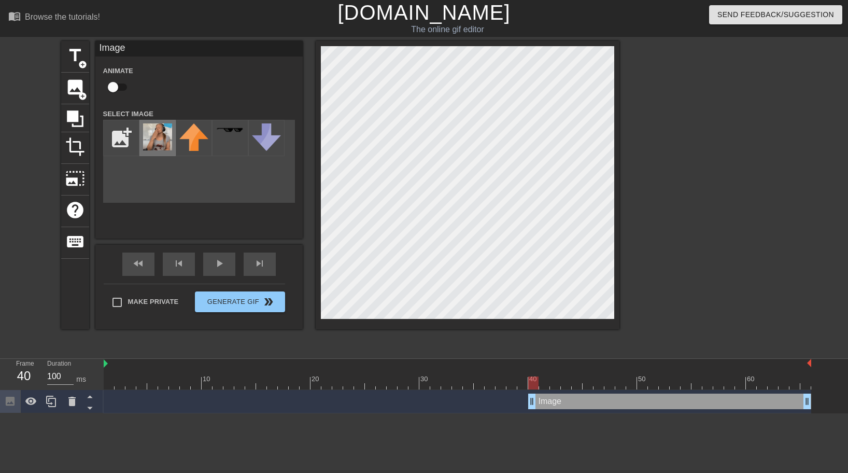
click at [158, 139] on img at bounding box center [157, 136] width 29 height 27
click at [121, 87] on input "checkbox" at bounding box center [112, 87] width 59 height 20
checkbox input "true"
click at [546, 383] on div at bounding box center [457, 382] width 707 height 13
click at [556, 381] on div at bounding box center [457, 382] width 707 height 13
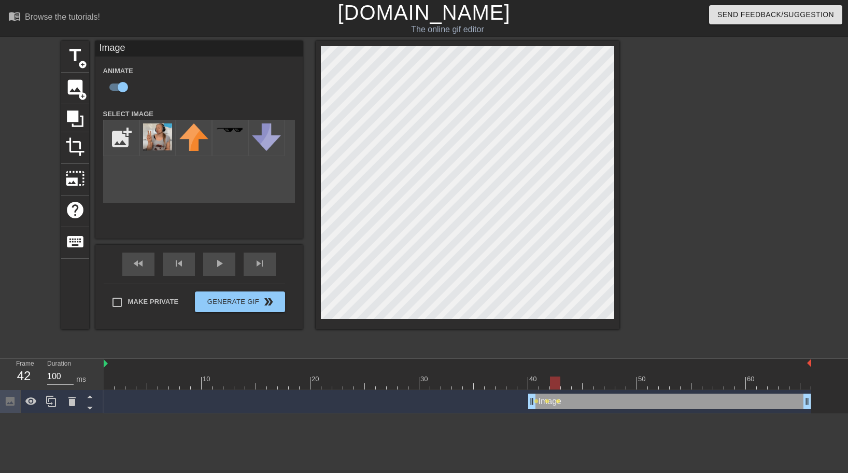
click at [568, 382] on div at bounding box center [457, 382] width 707 height 13
click at [578, 385] on div at bounding box center [457, 382] width 707 height 13
click at [590, 384] on div at bounding box center [457, 382] width 707 height 13
click at [602, 381] on div at bounding box center [457, 382] width 707 height 13
click at [612, 380] on div at bounding box center [457, 382] width 707 height 13
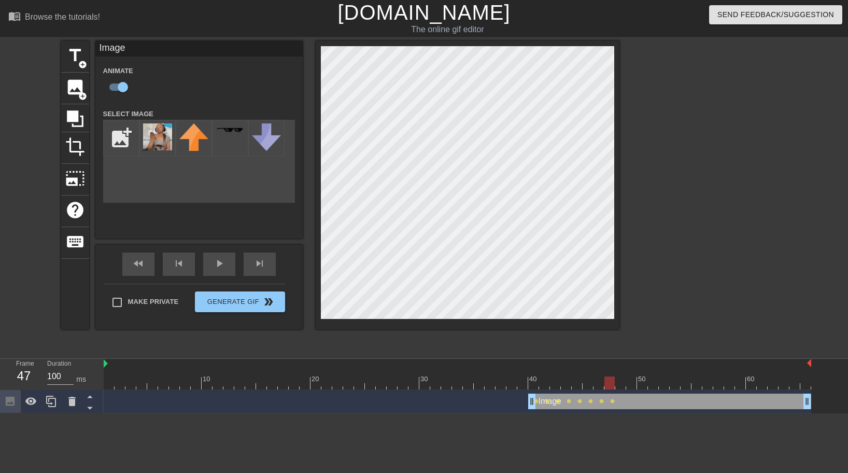
click at [622, 383] on div at bounding box center [457, 382] width 707 height 13
click at [629, 385] on div at bounding box center [457, 382] width 707 height 13
click at [640, 380] on div at bounding box center [457, 382] width 707 height 13
click at [656, 384] on div at bounding box center [457, 382] width 707 height 13
click at [665, 382] on div at bounding box center [457, 382] width 707 height 13
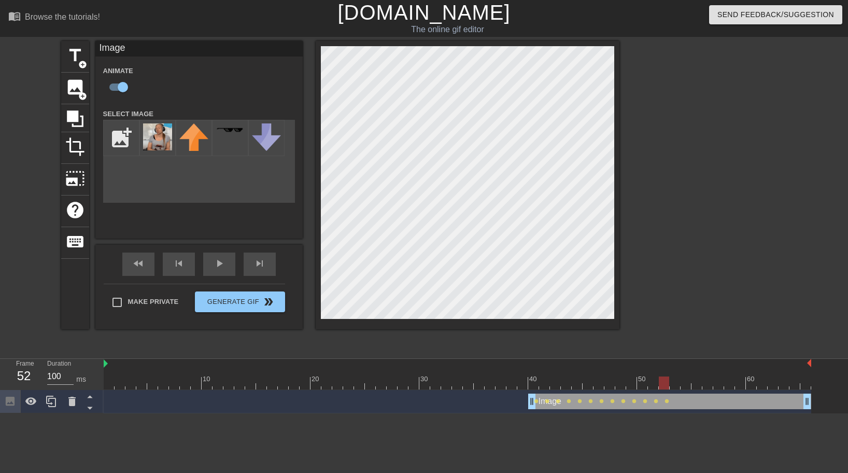
click at [674, 385] on div at bounding box center [457, 382] width 707 height 13
click at [686, 384] on div at bounding box center [457, 382] width 707 height 13
click at [697, 384] on div at bounding box center [457, 382] width 707 height 13
click at [708, 384] on div at bounding box center [457, 382] width 707 height 13
click at [719, 388] on div at bounding box center [457, 382] width 707 height 13
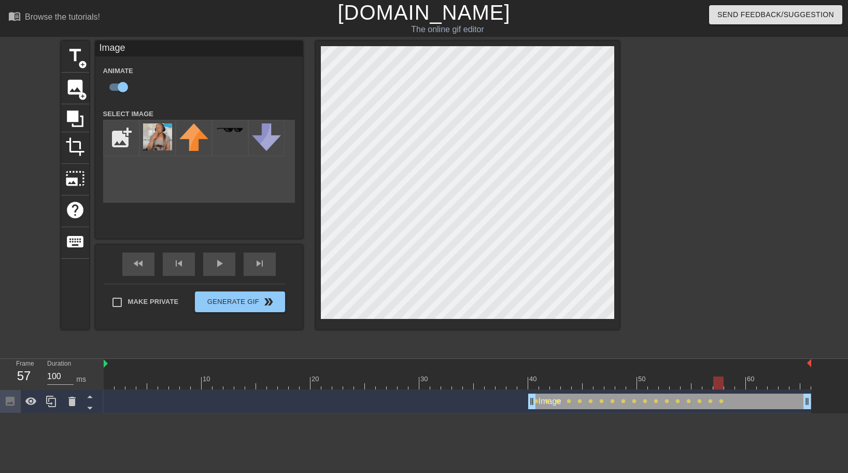
click at [731, 387] on div at bounding box center [457, 382] width 707 height 13
click at [742, 386] on div at bounding box center [457, 382] width 707 height 13
click at [752, 388] on div at bounding box center [457, 382] width 707 height 13
click at [764, 386] on div at bounding box center [457, 382] width 707 height 13
click at [771, 387] on div at bounding box center [457, 382] width 707 height 13
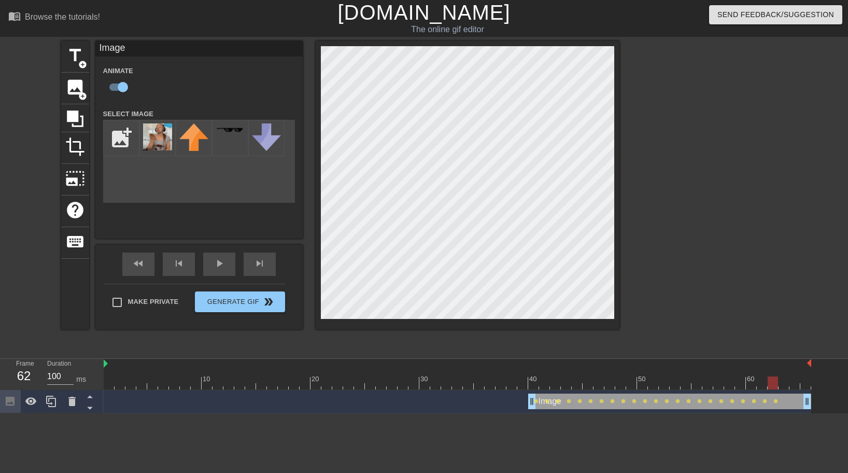
click at [614, 320] on div at bounding box center [468, 185] width 304 height 288
click at [218, 267] on span "play_arrow" at bounding box center [219, 263] width 12 height 12
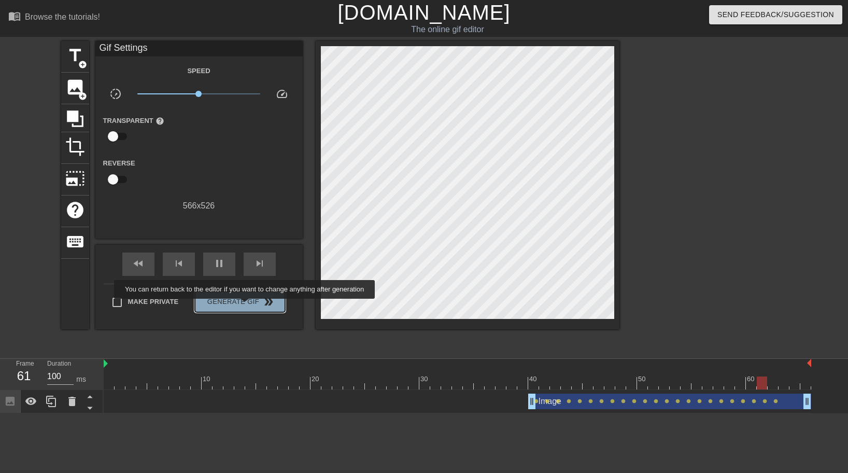
click at [251, 306] on span "Generate Gif double_arrow" at bounding box center [239, 301] width 81 height 12
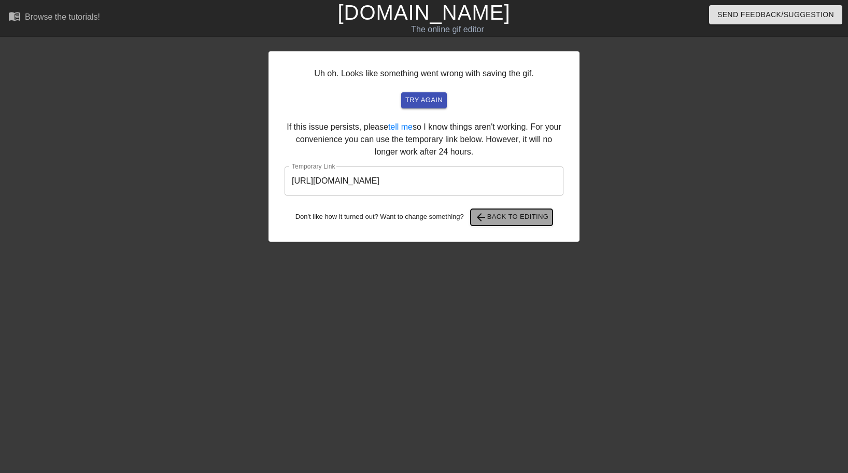
click at [523, 220] on span "arrow_back Back to Editing" at bounding box center [512, 217] width 74 height 12
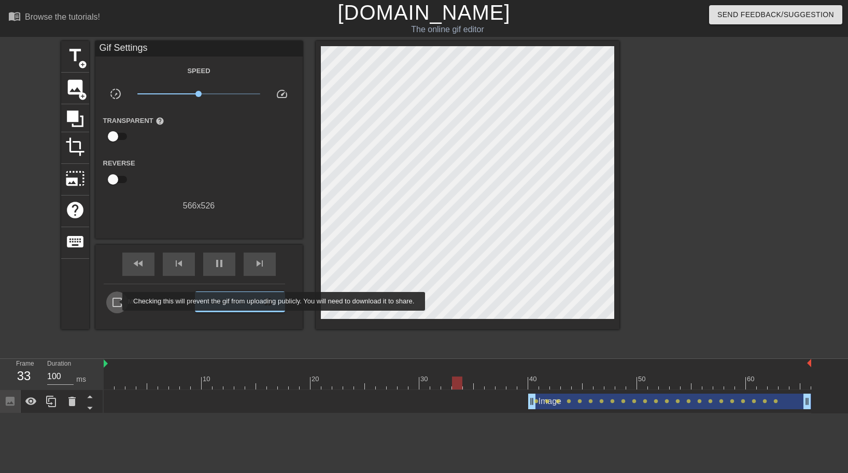
click at [116, 301] on input "Make Private" at bounding box center [117, 302] width 22 height 22
checkbox input "true"
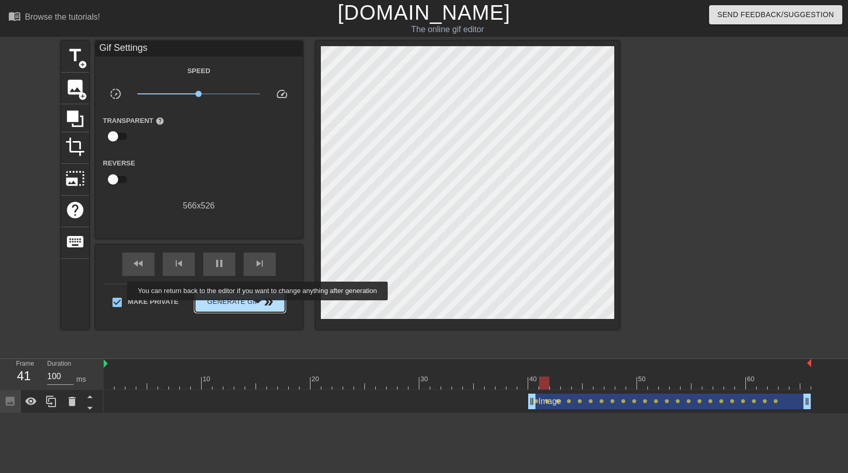
click at [264, 307] on button "Generate Gif double_arrow" at bounding box center [240, 301] width 90 height 21
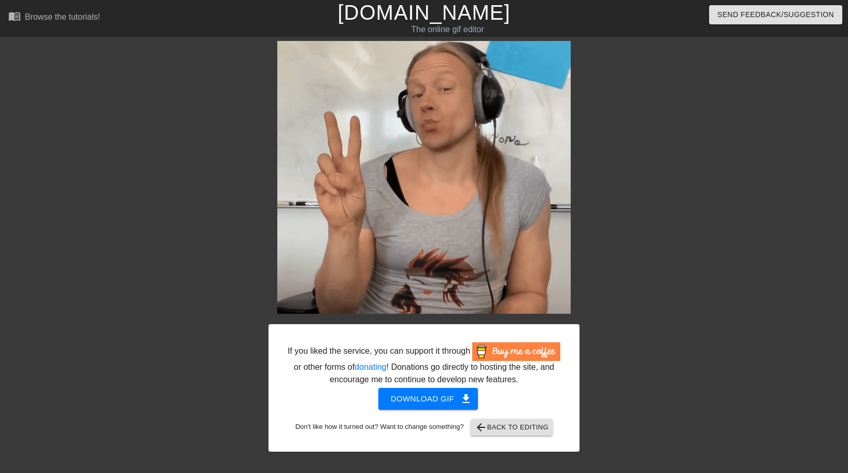
click at [139, 203] on div at bounding box center [178, 196] width 155 height 311
